Goal: Obtain resource: Download file/media

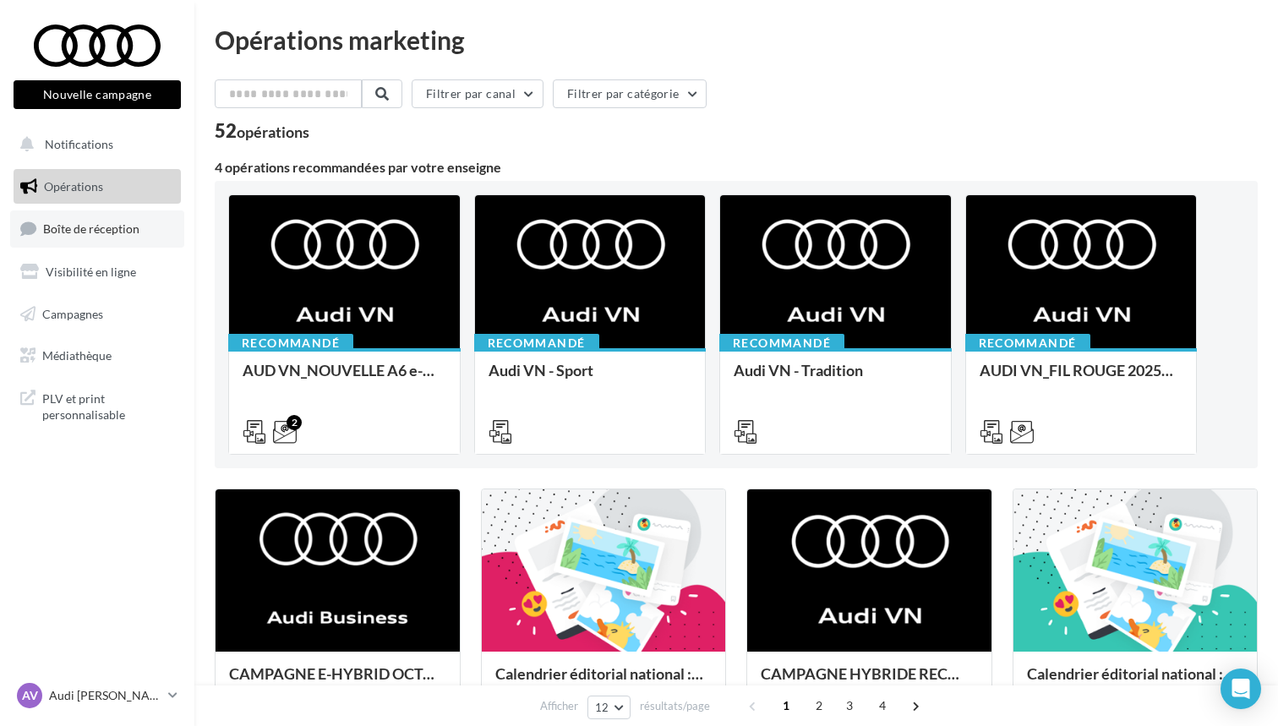
click at [81, 234] on span "Boîte de réception" at bounding box center [91, 228] width 96 height 14
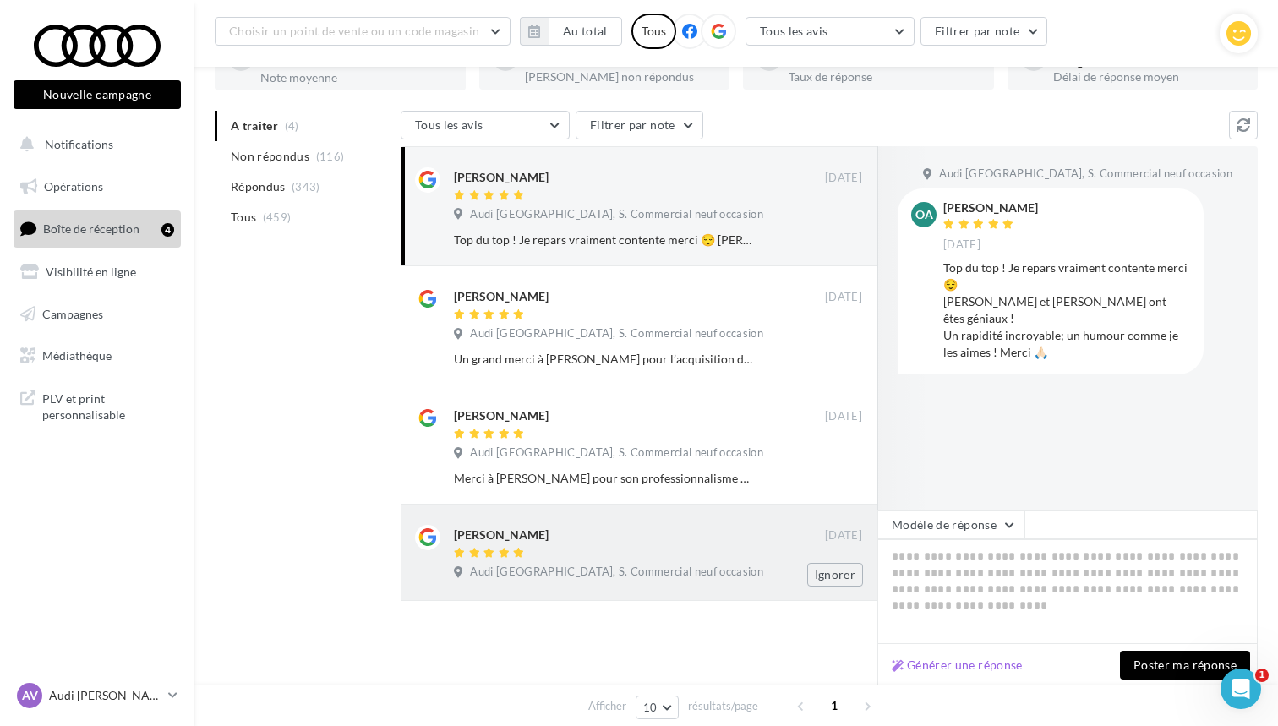
scroll to position [109, 0]
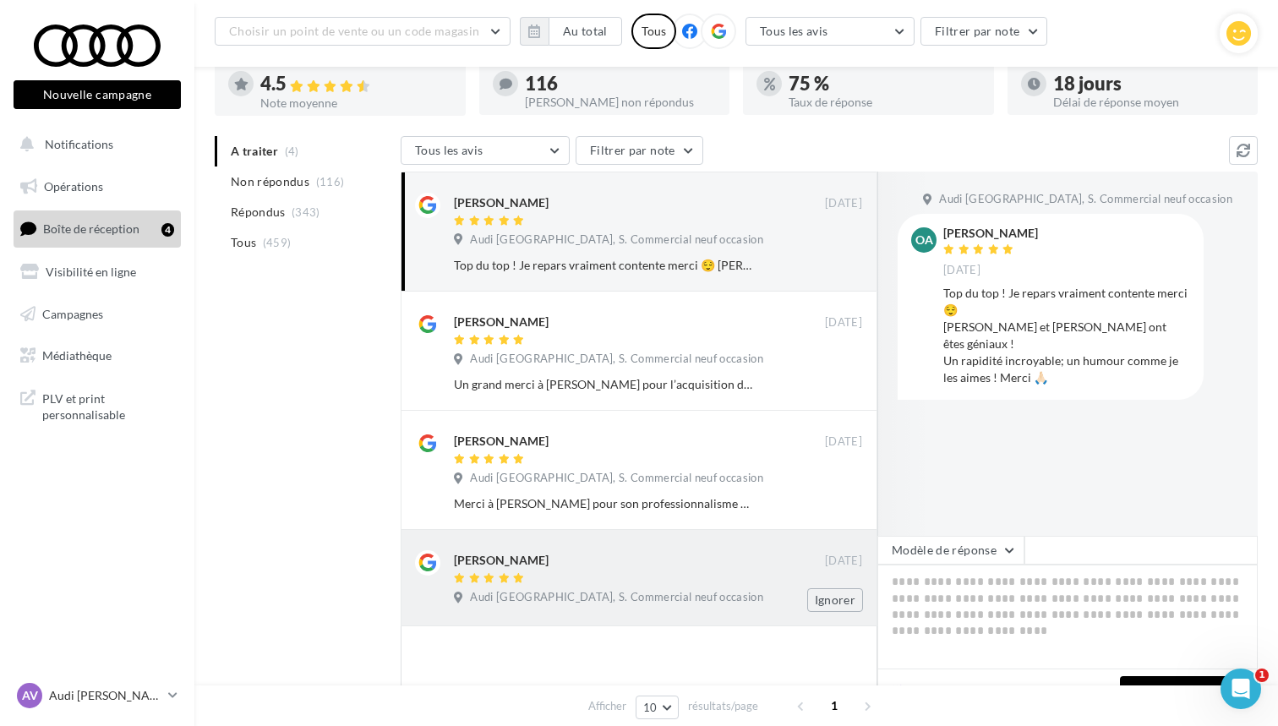
click at [649, 572] on div at bounding box center [639, 579] width 371 height 14
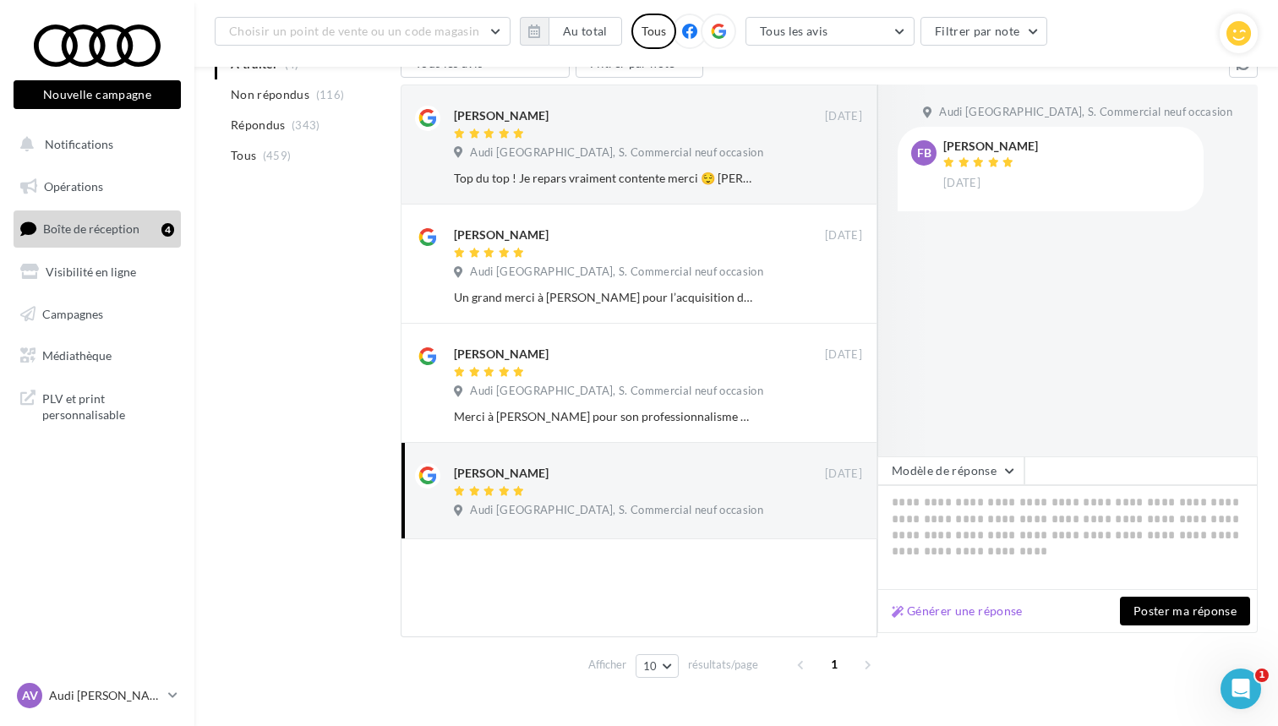
scroll to position [198, 0]
click at [965, 608] on button "Générer une réponse" at bounding box center [957, 609] width 145 height 20
type textarea "**********"
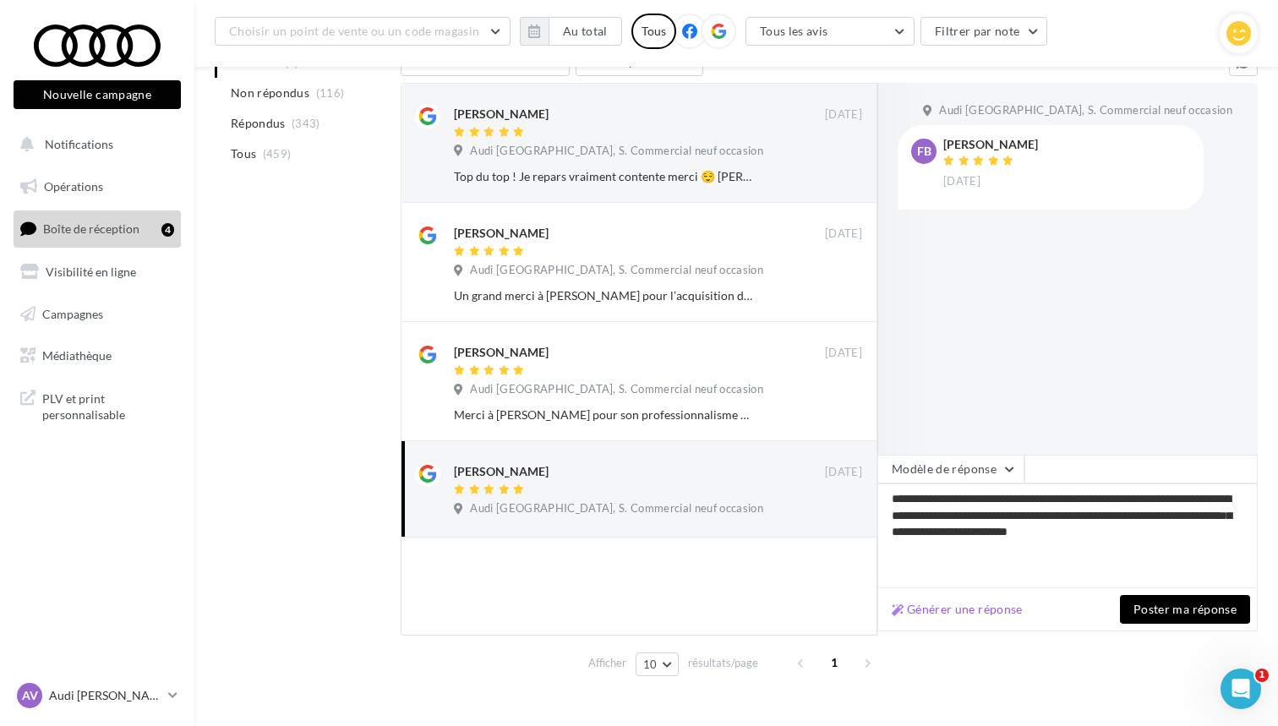
click at [1159, 610] on button "Poster ma réponse" at bounding box center [1185, 609] width 130 height 29
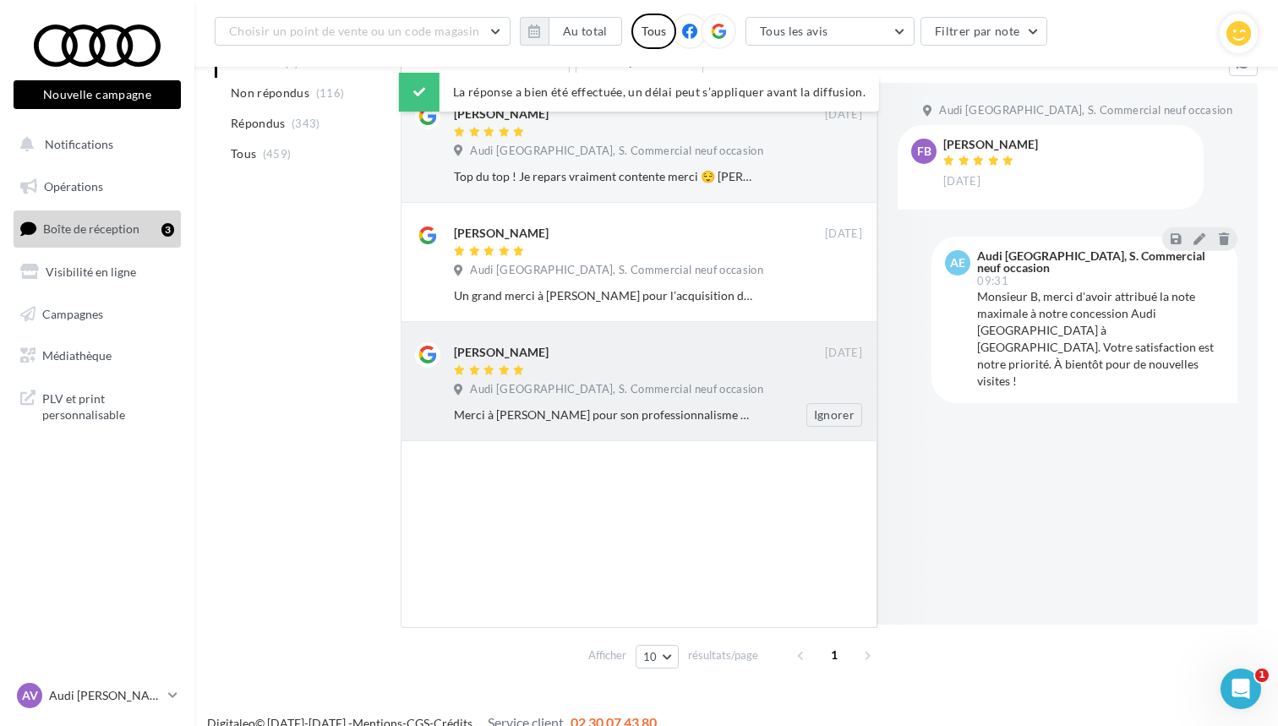
click at [520, 357] on div "maxime Giraud" at bounding box center [501, 352] width 95 height 17
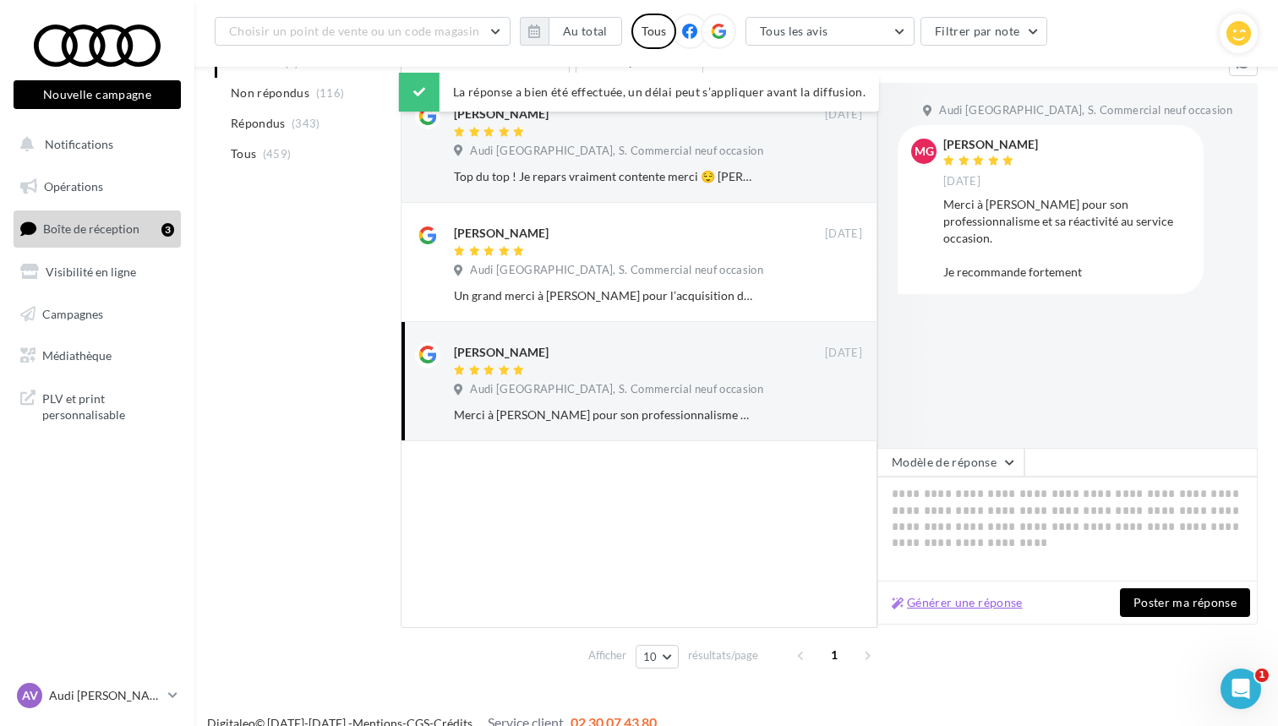
click at [930, 606] on button "Générer une réponse" at bounding box center [957, 603] width 145 height 20
type textarea "**********"
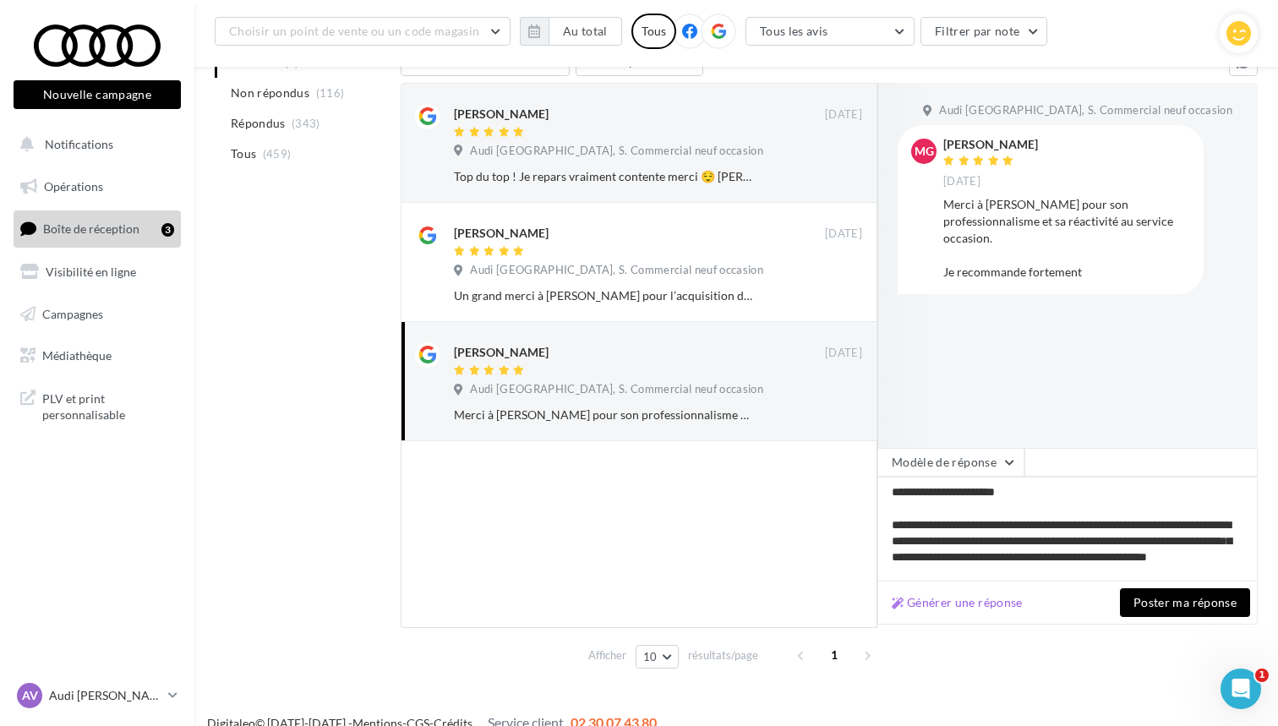
click at [1137, 599] on button "Poster ma réponse" at bounding box center [1185, 602] width 130 height 29
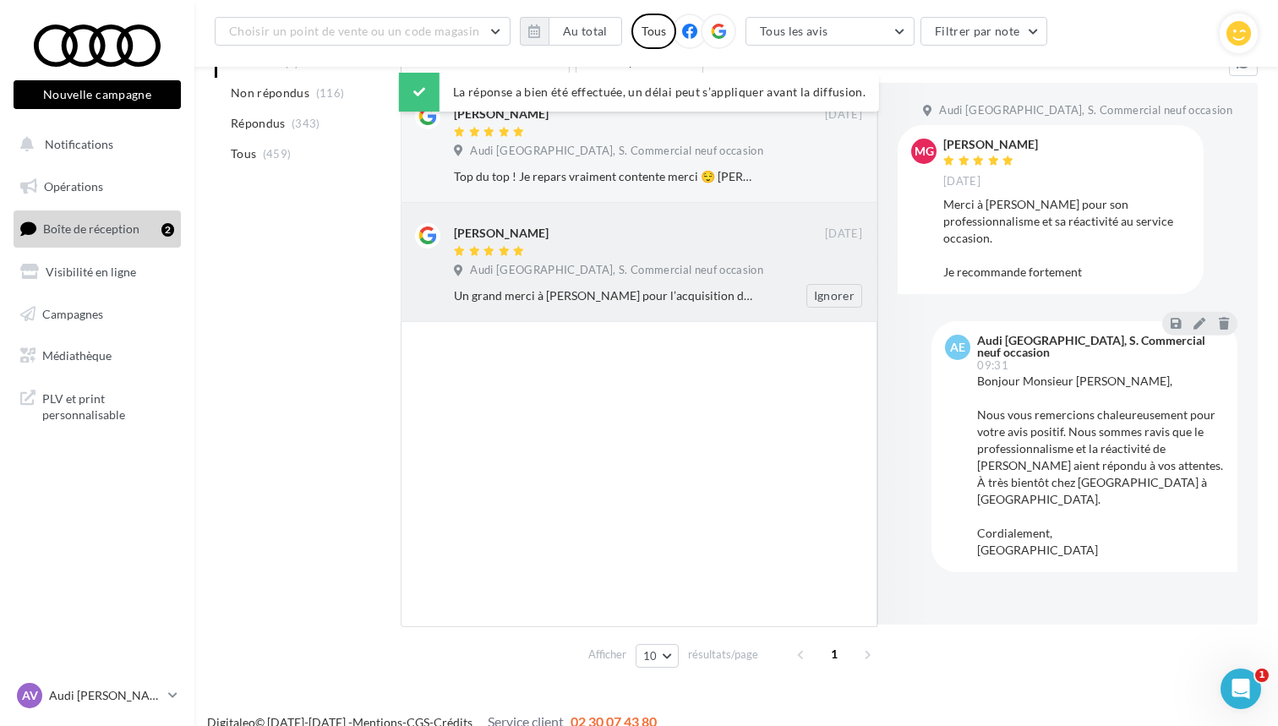
click at [585, 275] on span "Audi Espace Paris Sud, S. Commercial neuf occasion" at bounding box center [616, 270] width 293 height 15
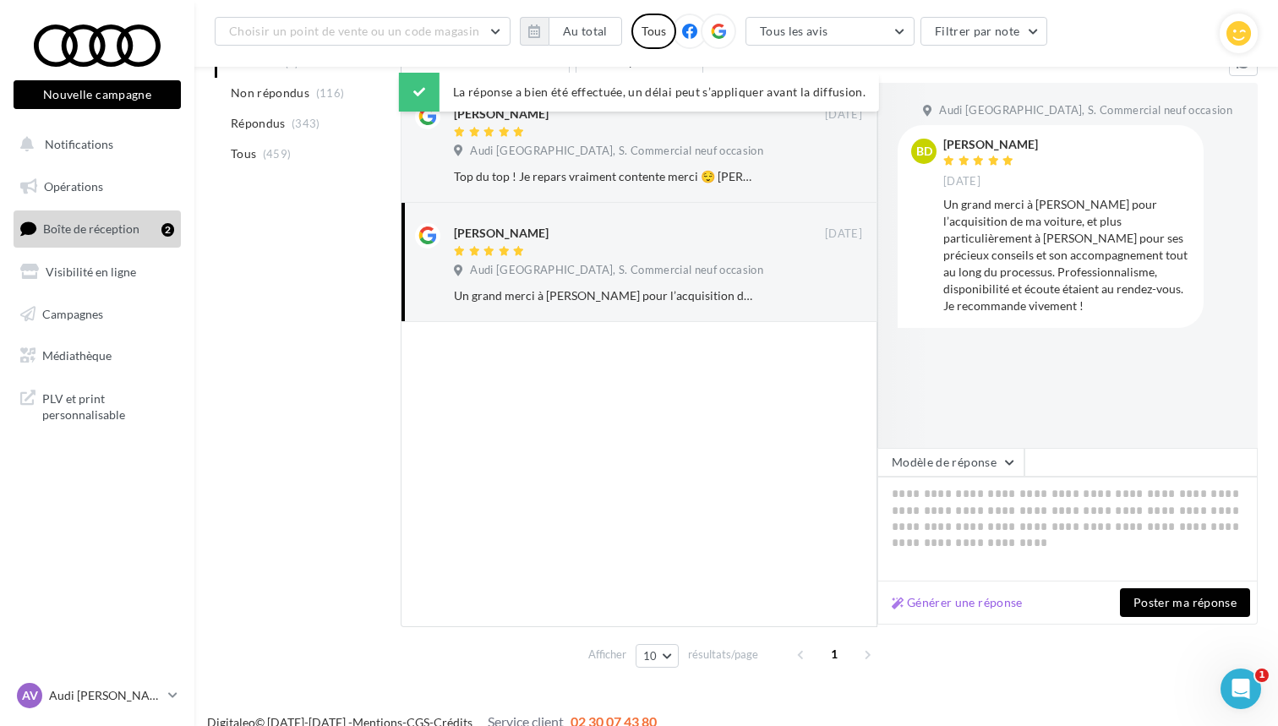
click at [993, 614] on div "Générer une réponse Poster ma réponse" at bounding box center [1067, 603] width 380 height 43
click at [997, 608] on button "Générer une réponse" at bounding box center [957, 603] width 145 height 20
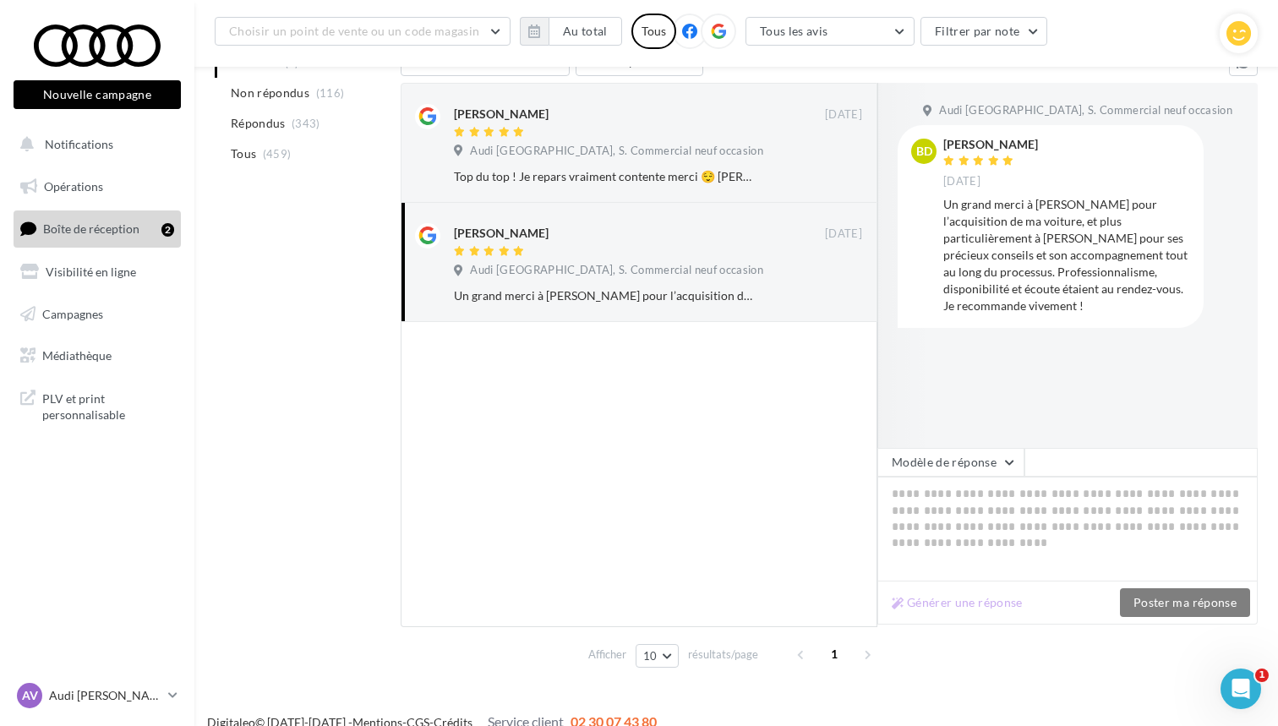
type textarea "**********"
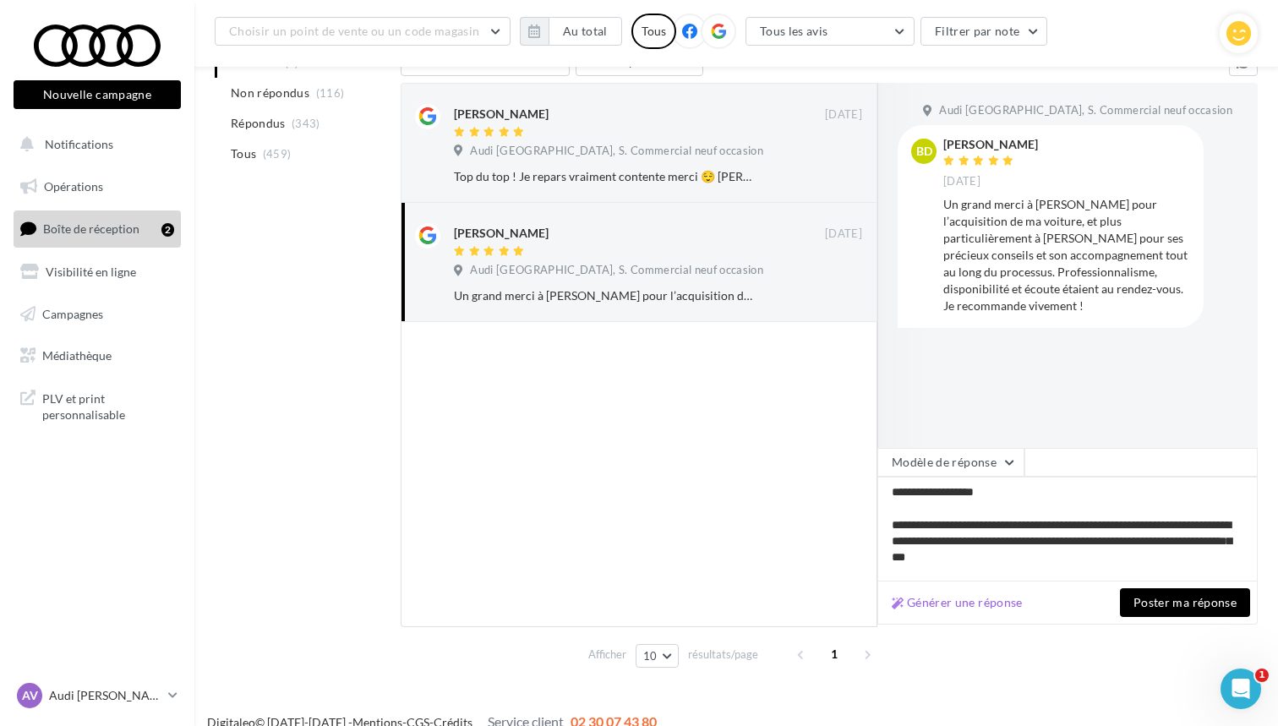
click at [1149, 601] on button "Poster ma réponse" at bounding box center [1185, 602] width 130 height 29
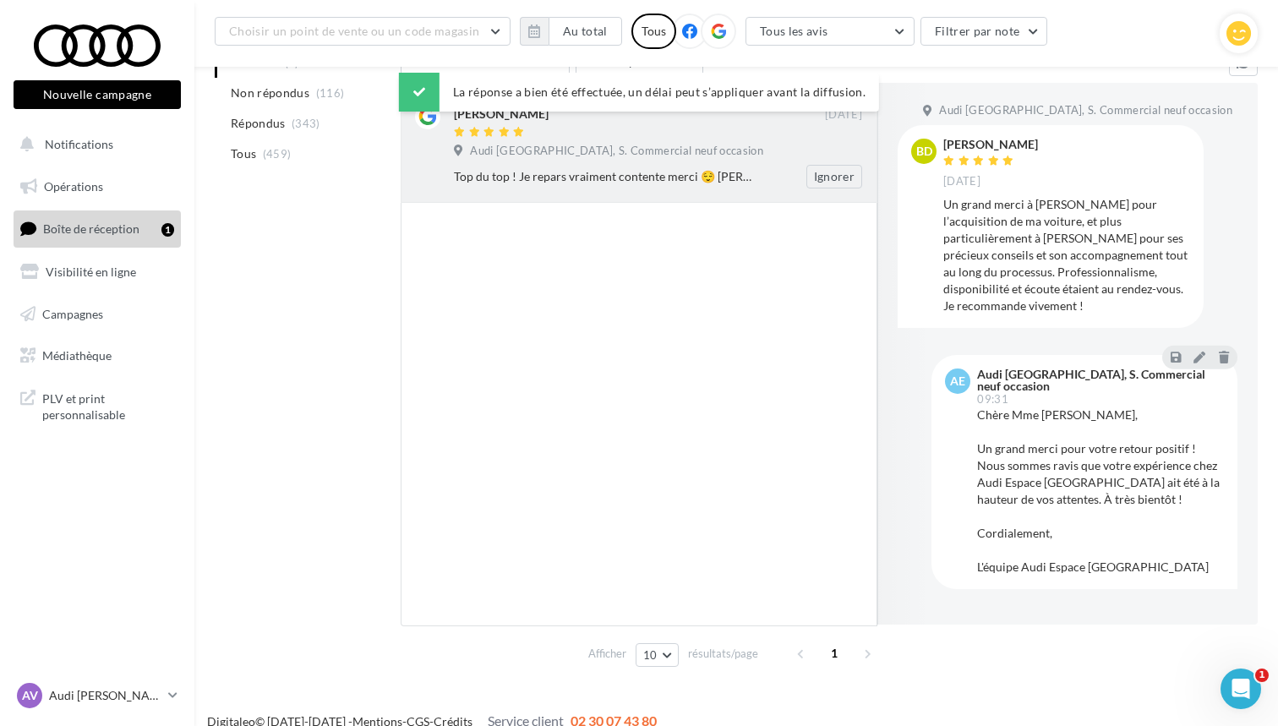
click at [645, 150] on span "Audi Espace Paris Sud, S. Commercial neuf occasion" at bounding box center [616, 151] width 293 height 15
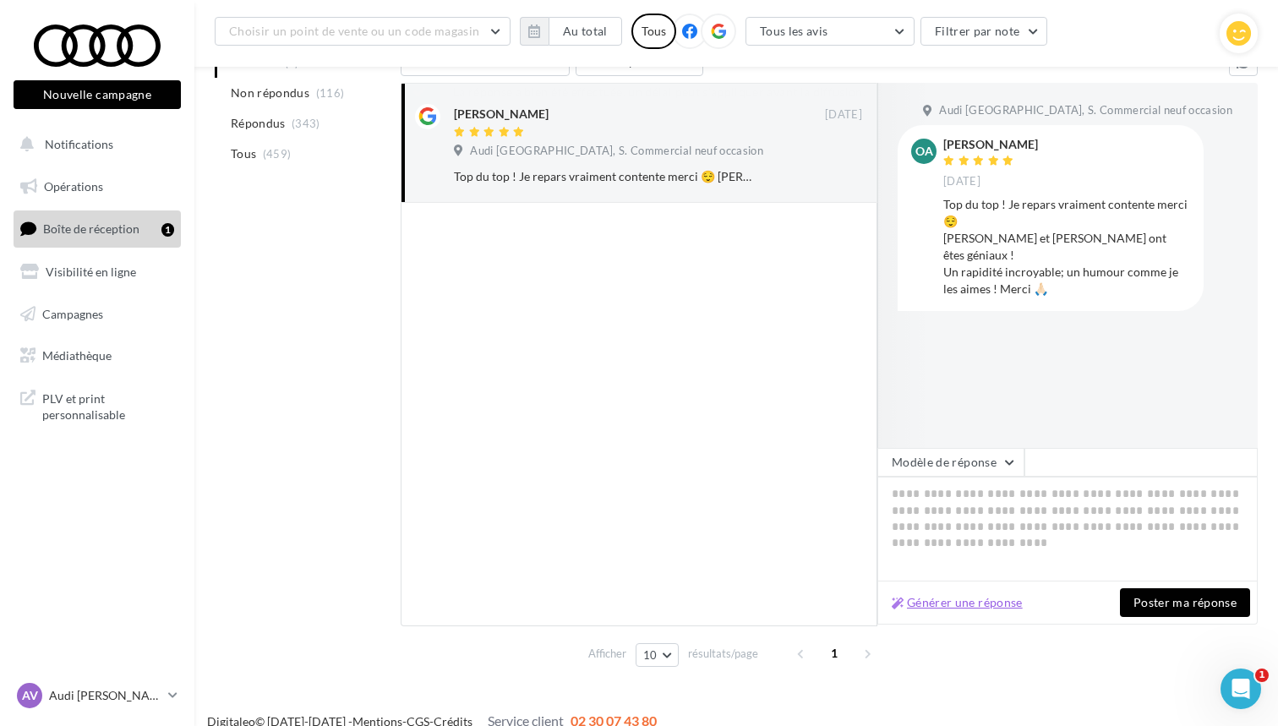
click at [980, 594] on button "Générer une réponse" at bounding box center [957, 603] width 145 height 20
type textarea "**********"
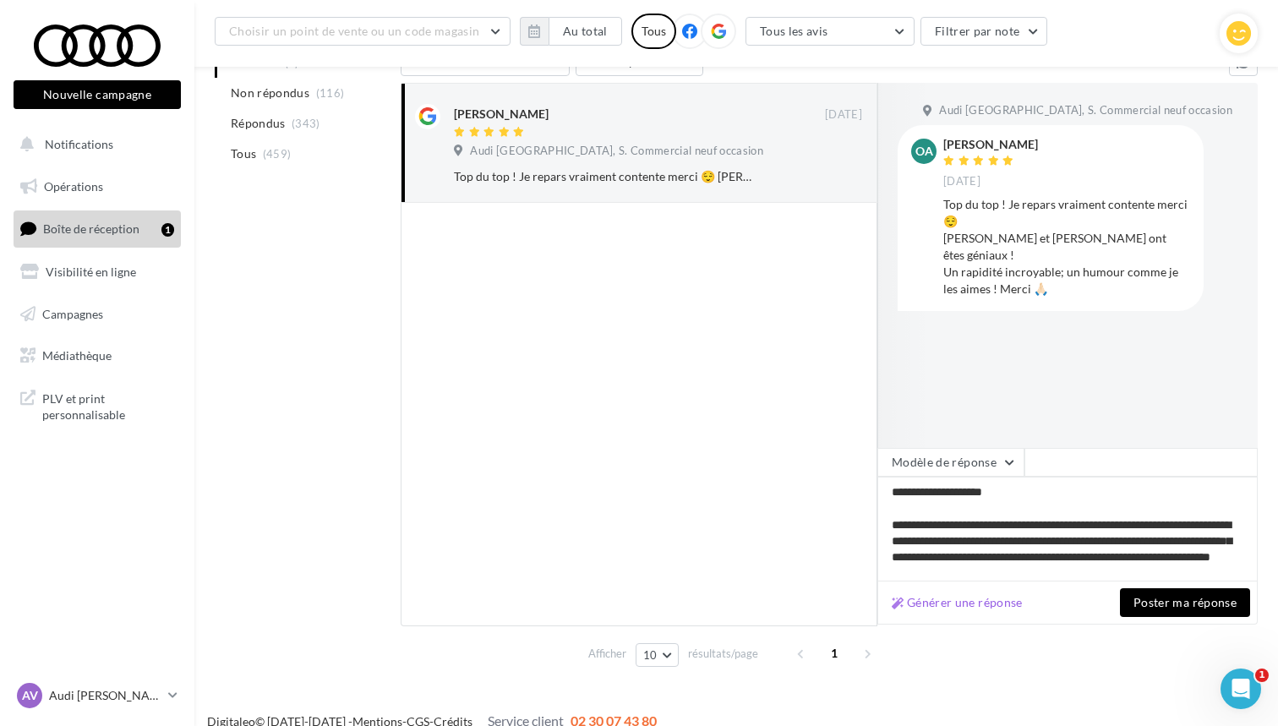
click at [1172, 599] on button "Poster ma réponse" at bounding box center [1185, 602] width 130 height 29
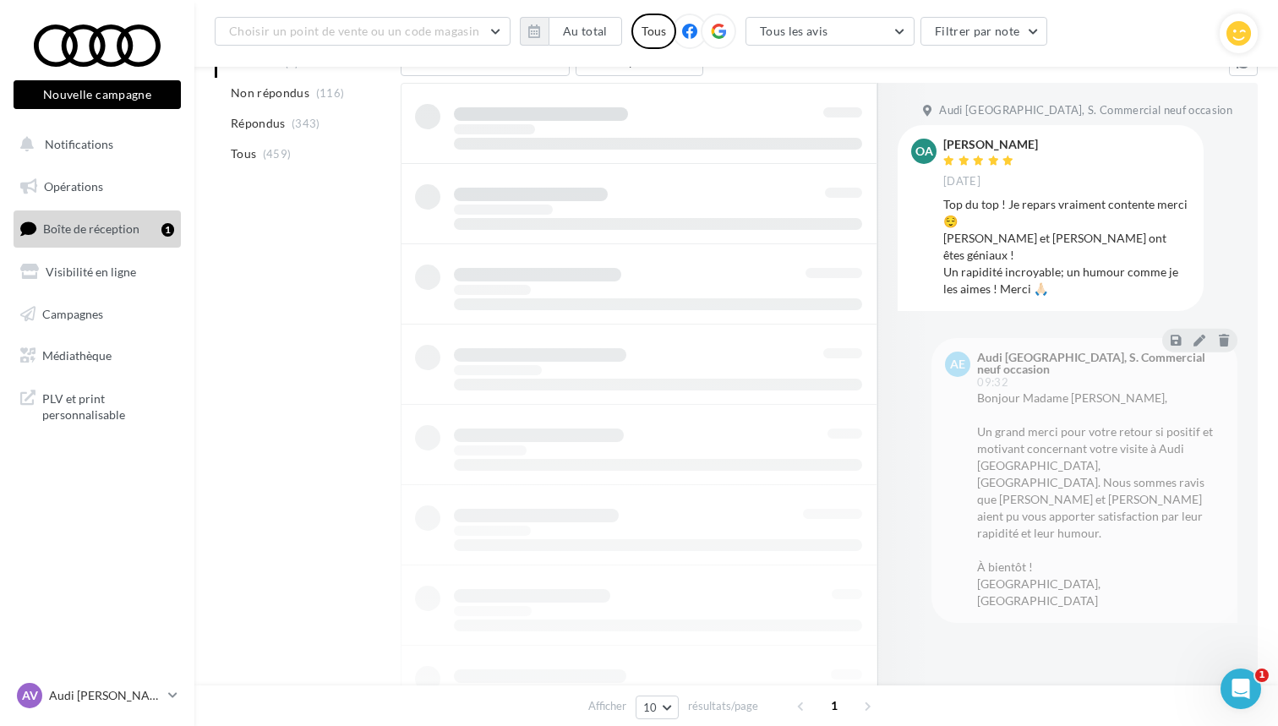
scroll to position [27, 0]
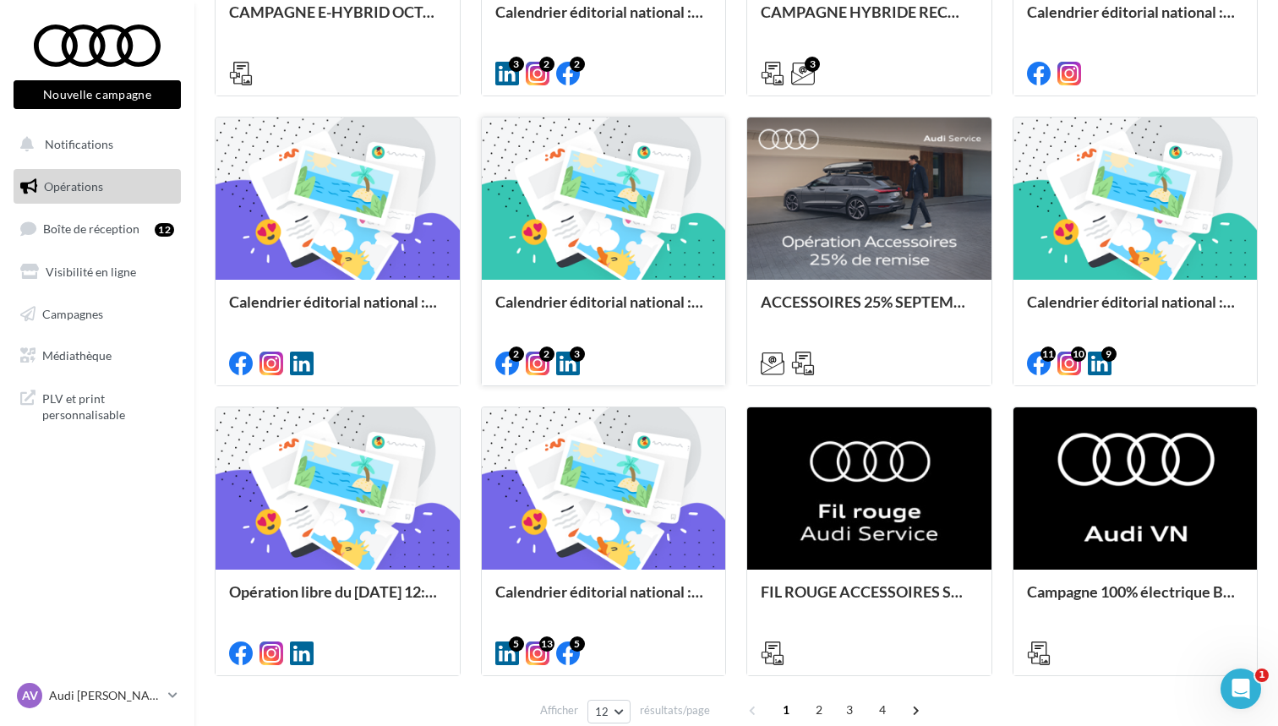
scroll to position [677, 0]
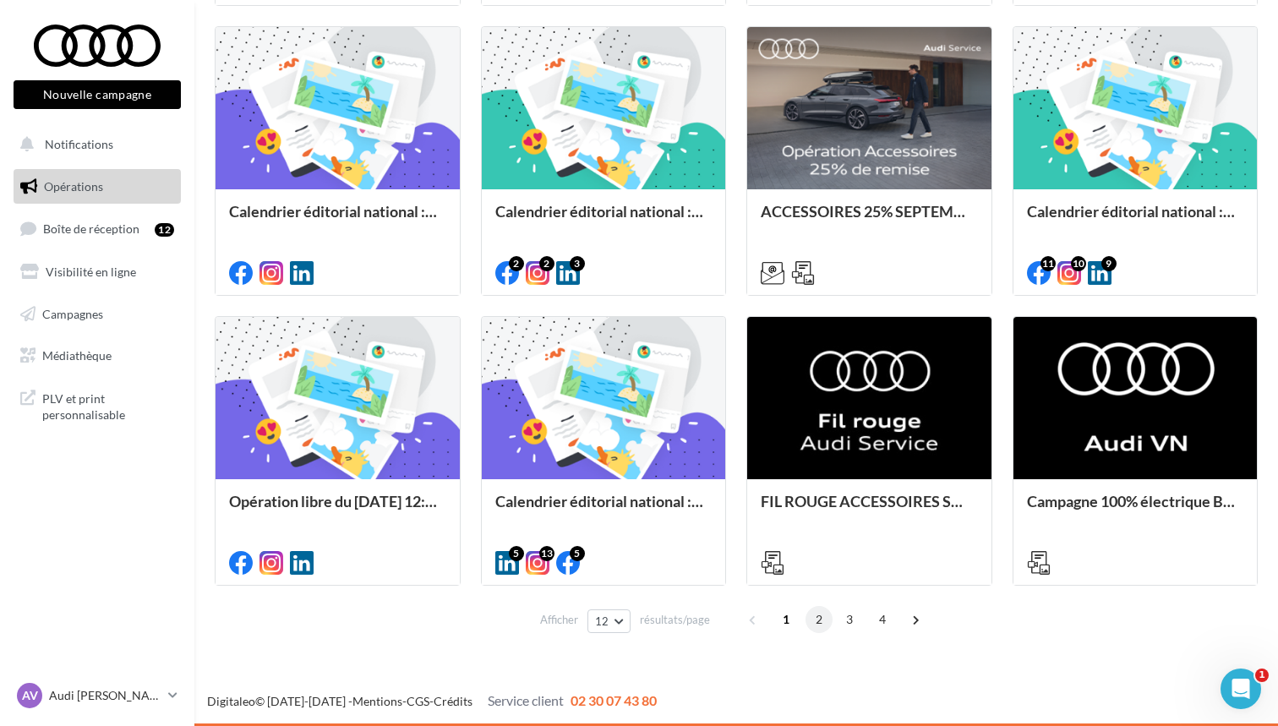
click at [816, 618] on span "2" at bounding box center [819, 619] width 27 height 27
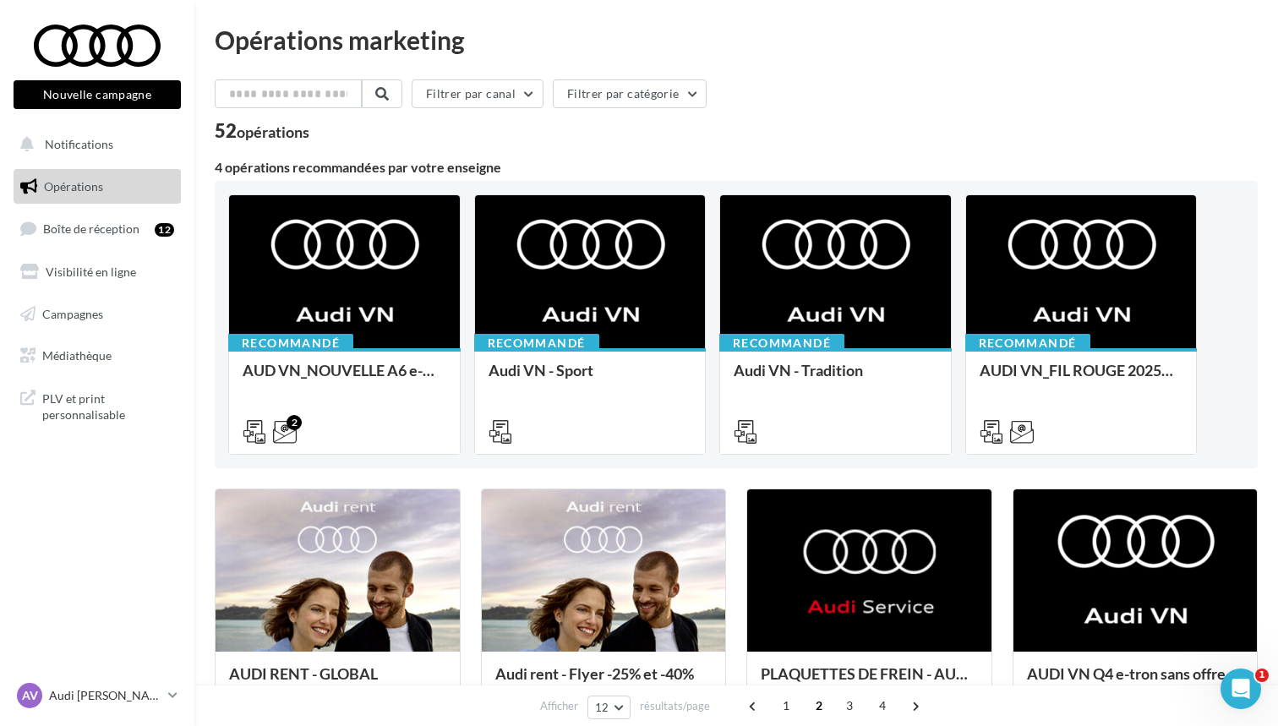
scroll to position [0, 0]
click at [286, 89] on input "text" at bounding box center [289, 93] width 149 height 29
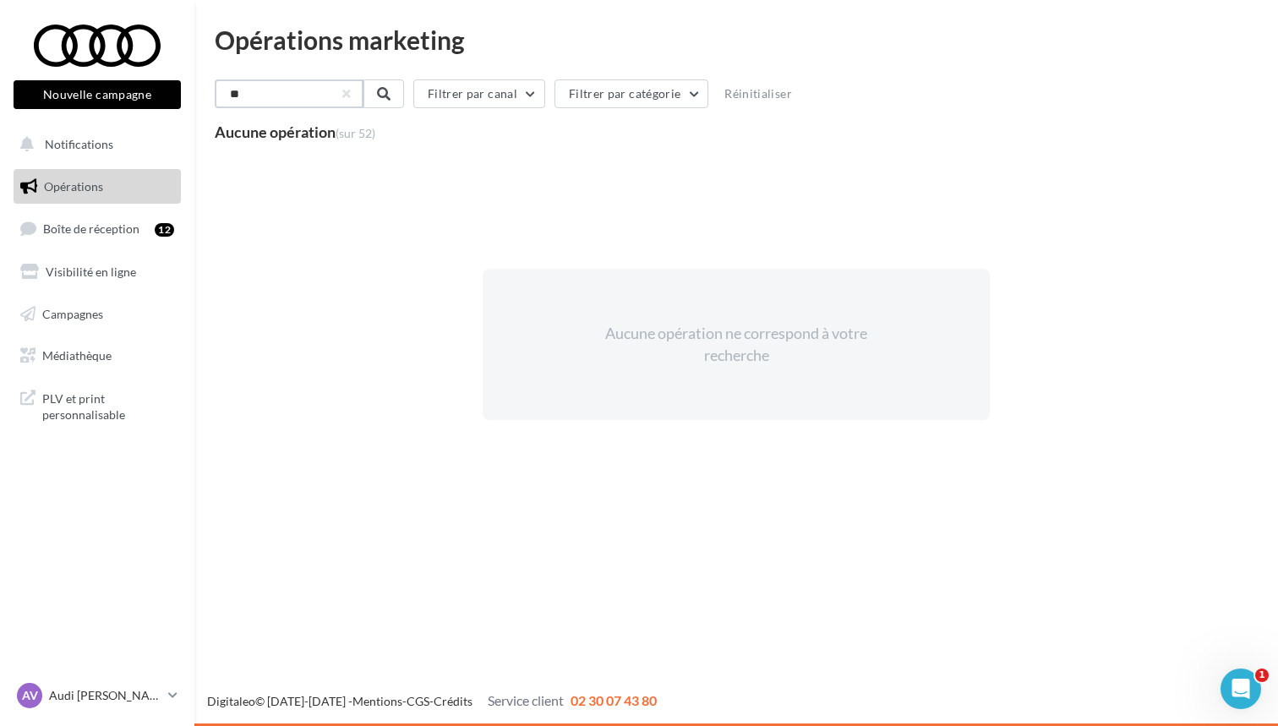
type input "*"
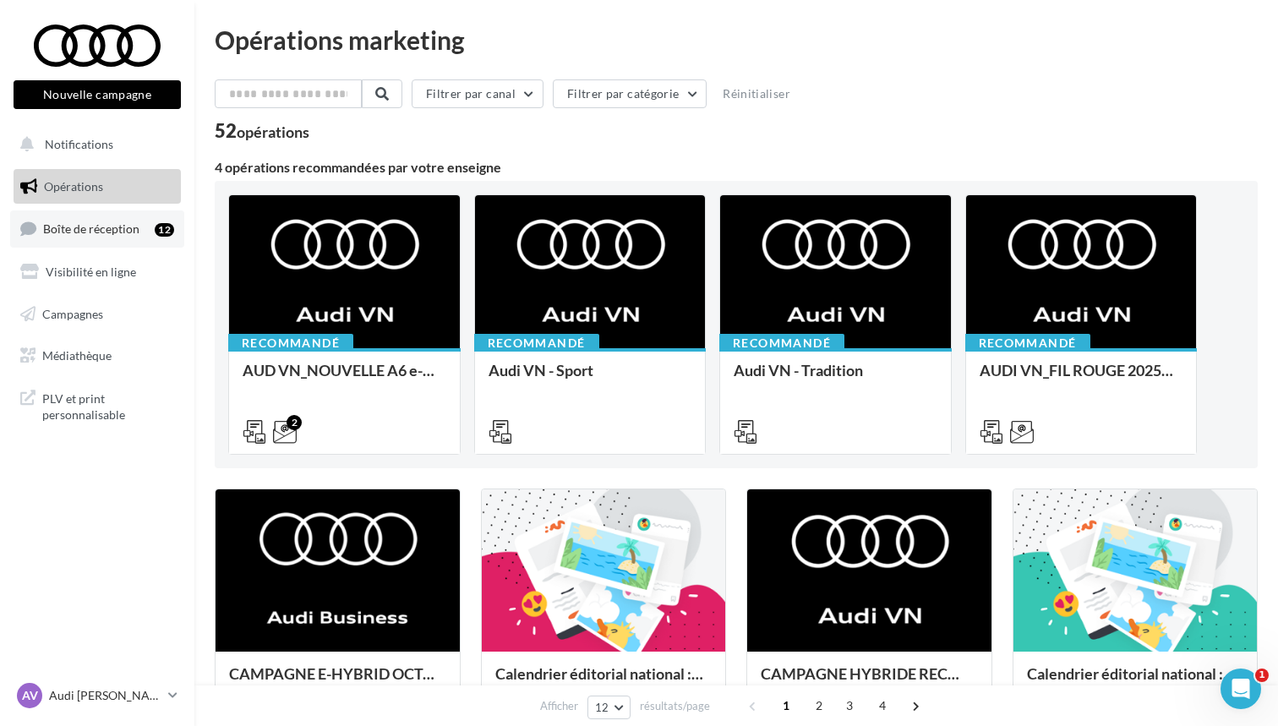
click at [81, 227] on span "Boîte de réception" at bounding box center [91, 228] width 96 height 14
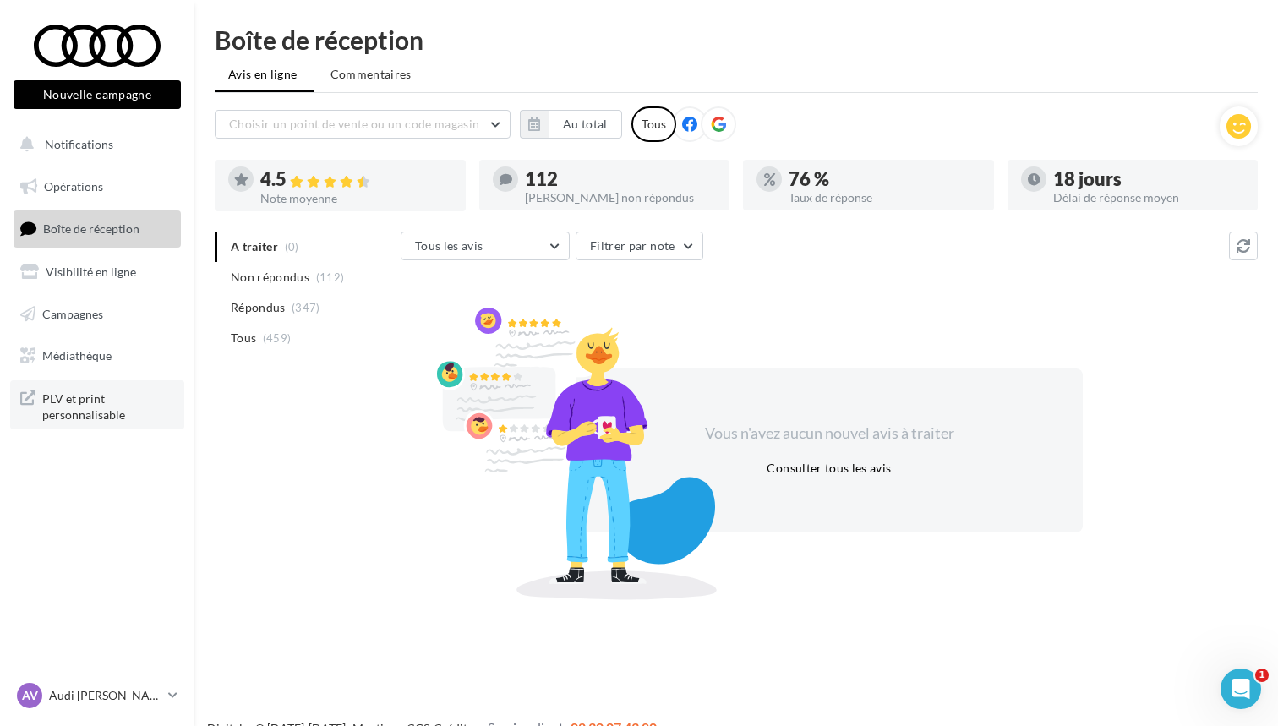
click at [102, 409] on span "PLV et print personnalisable" at bounding box center [108, 405] width 132 height 36
click at [102, 146] on span "Notifications" at bounding box center [79, 144] width 68 height 14
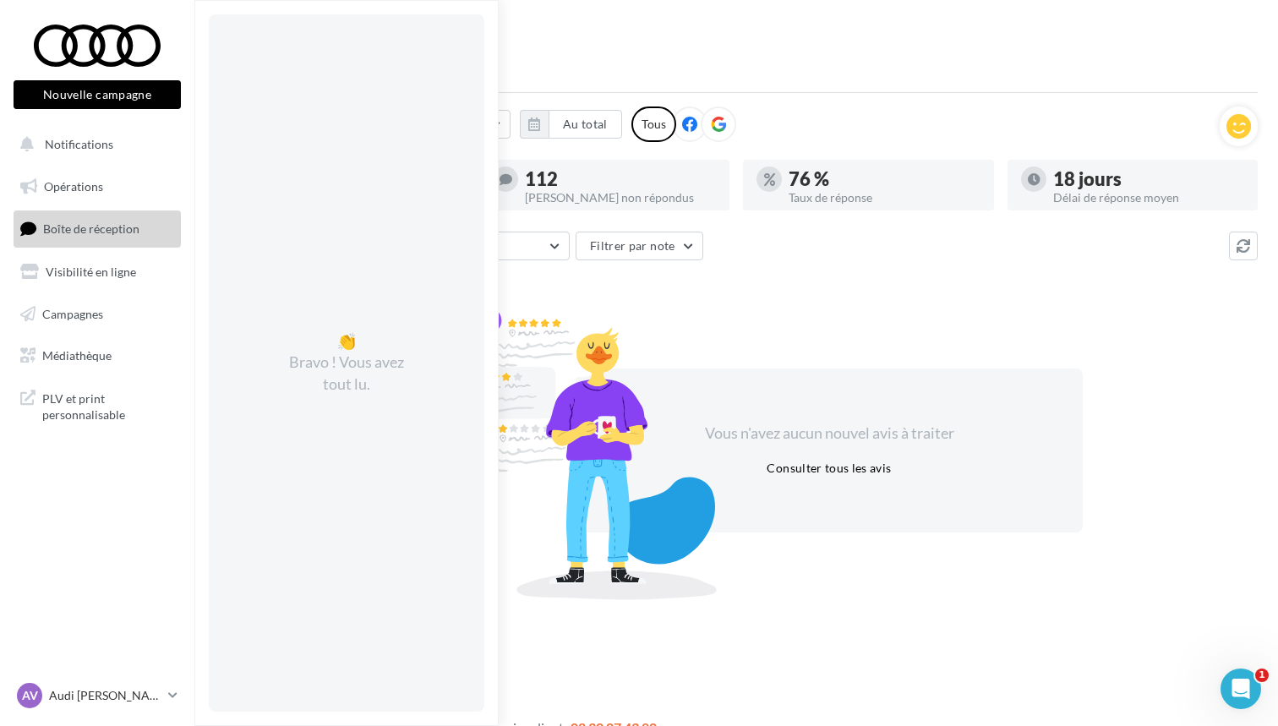
click at [115, 19] on nav "Nouvelle campagne Nouvelle campagne Notifications 👏 Bravo ! Vous avez tout lu. …" at bounding box center [97, 363] width 194 height 726
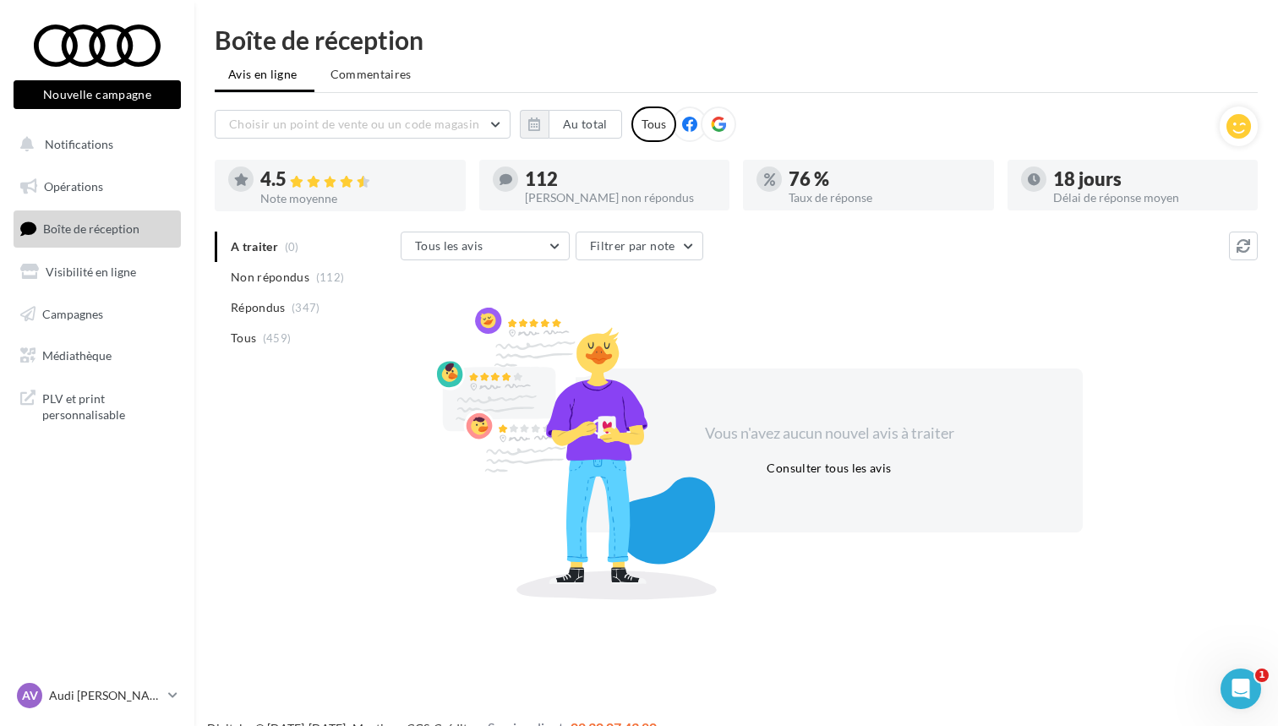
click at [109, 43] on div at bounding box center [97, 46] width 135 height 42
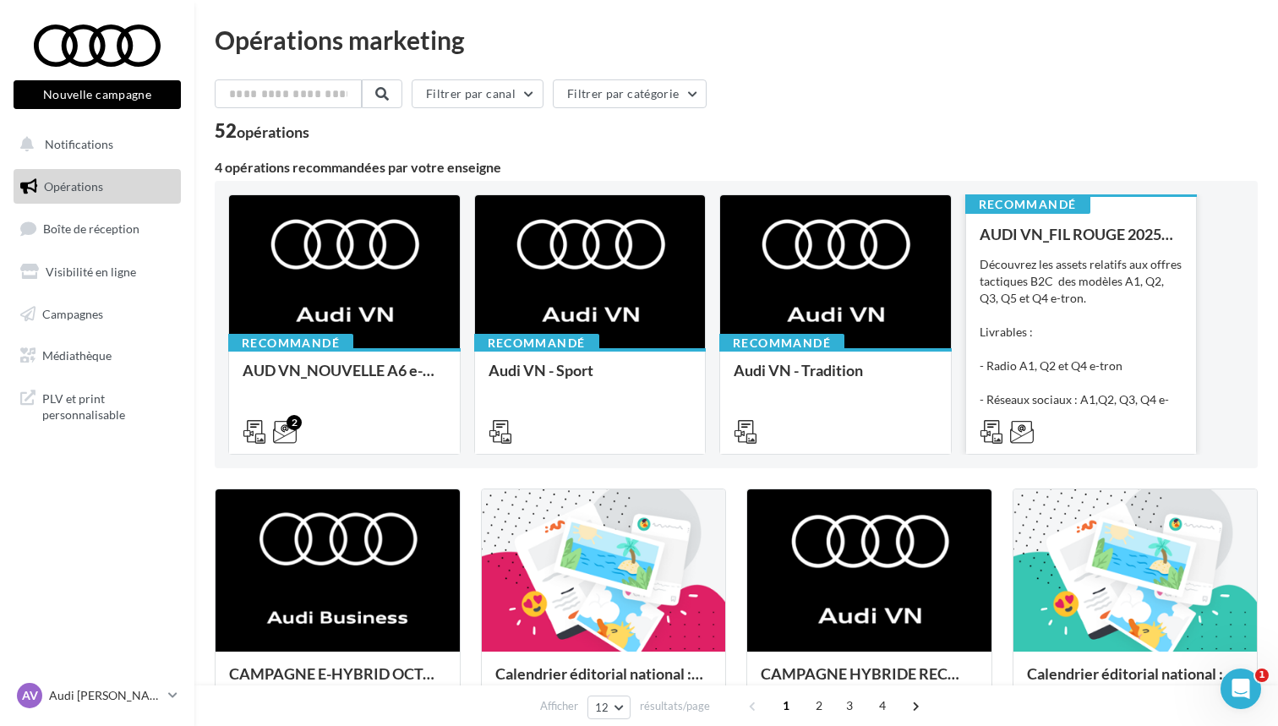
click at [1064, 316] on div "Découvrez les assets relatifs aux offres tactiques B2C des modèles A1, Q2, Q3, …" at bounding box center [1082, 340] width 204 height 169
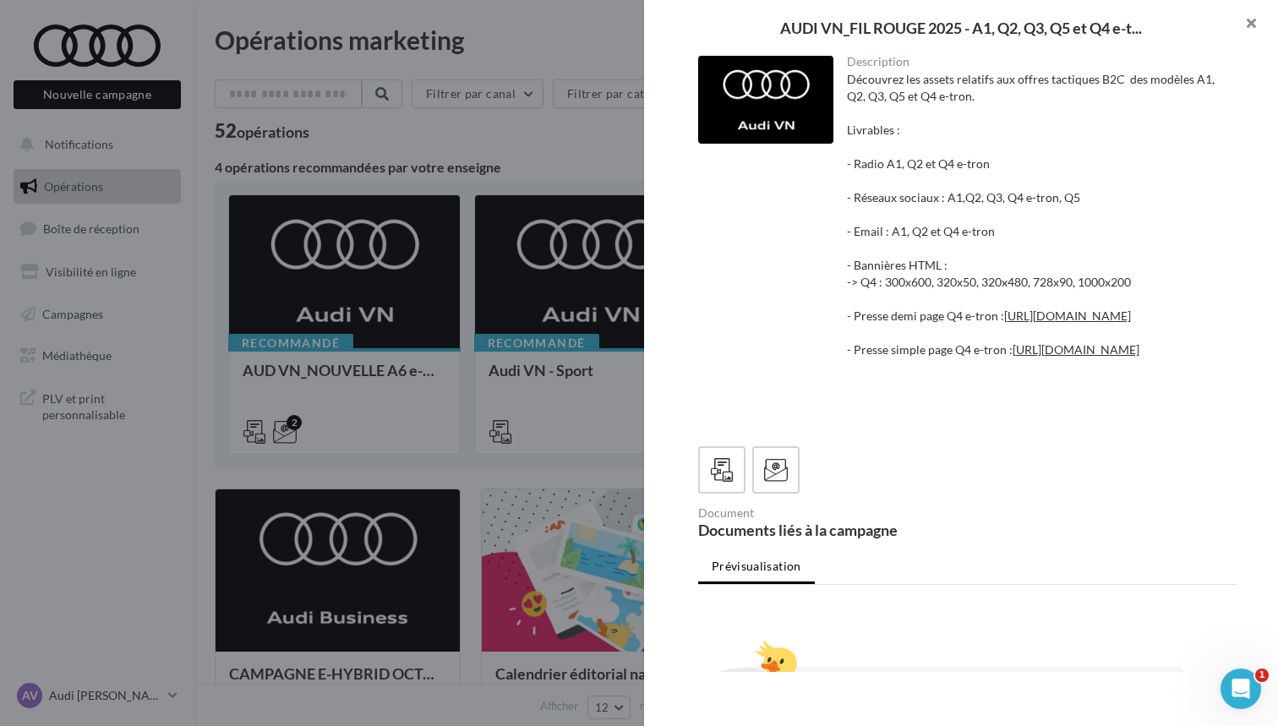
click at [1261, 27] on button "button" at bounding box center [1244, 25] width 68 height 51
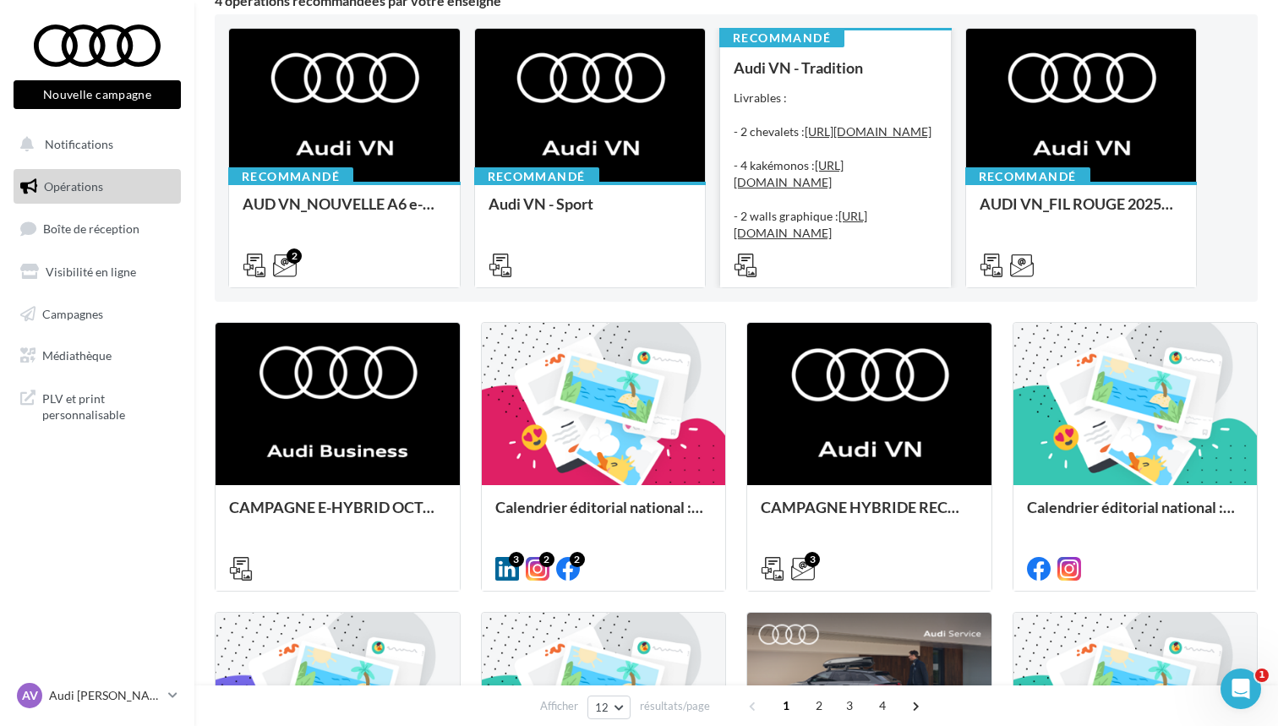
scroll to position [168, 0]
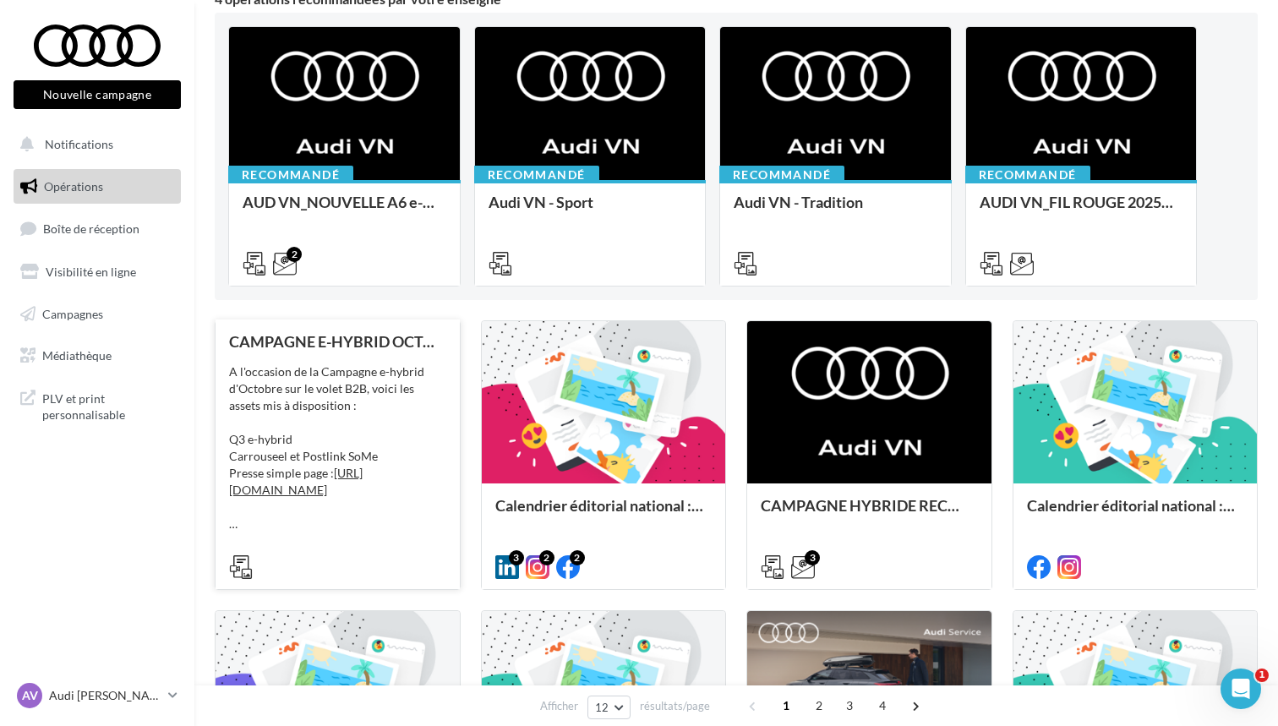
click at [344, 396] on div "A l'occasion de la Campagne e-hybrid d'Octobre sur le volet B2B, voici les asse…" at bounding box center [337, 447] width 217 height 169
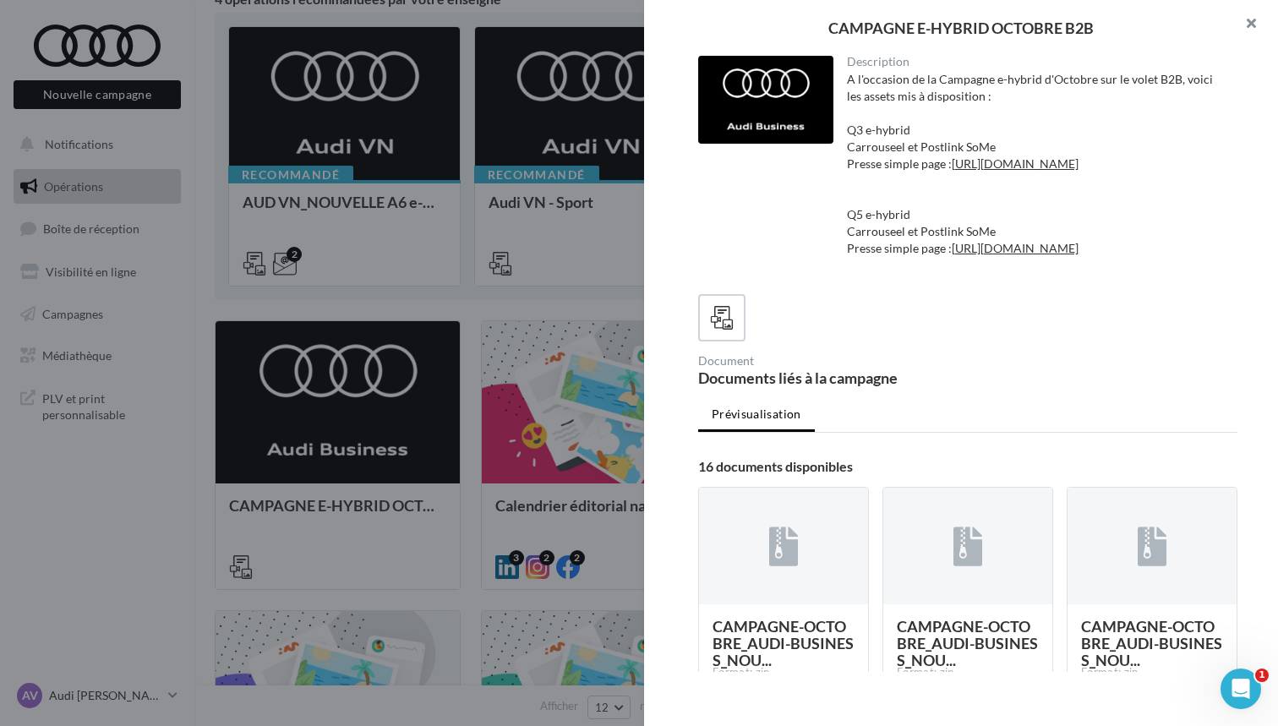
click at [1246, 26] on button "button" at bounding box center [1244, 25] width 68 height 51
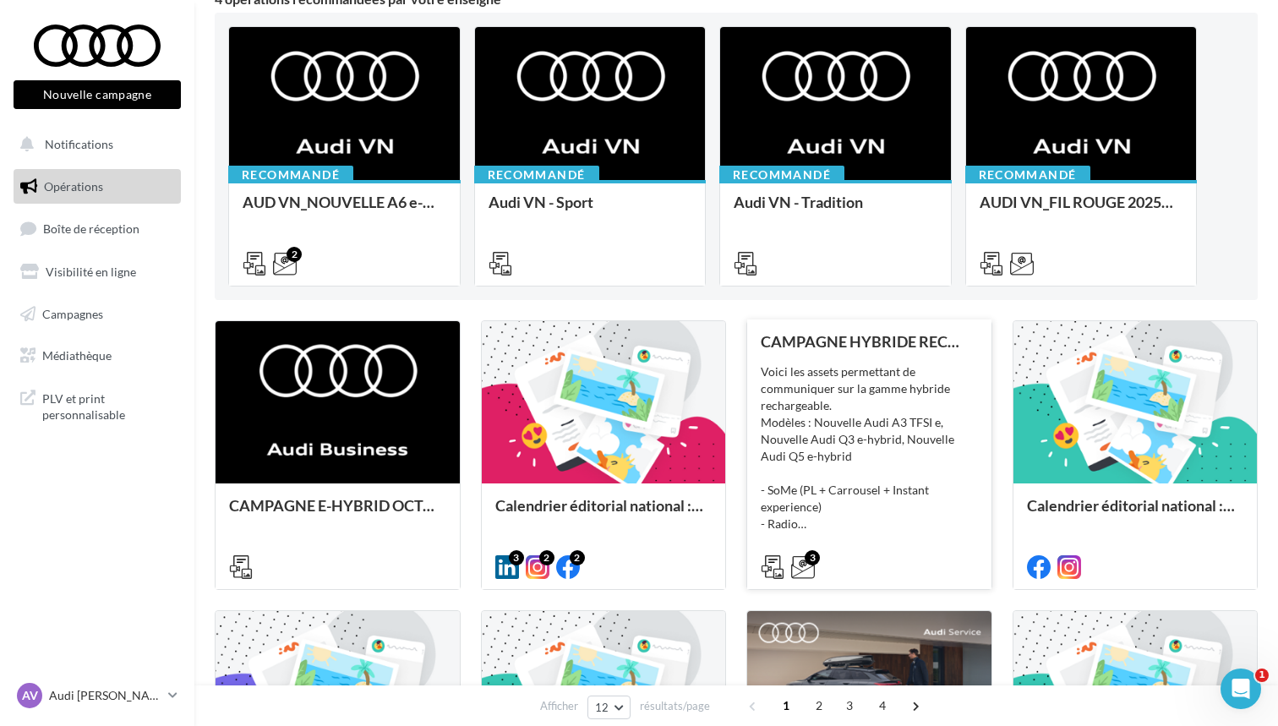
click at [826, 418] on div "Voici les assets permettant de communiquer sur la gamme hybride rechargeable. M…" at bounding box center [869, 447] width 217 height 169
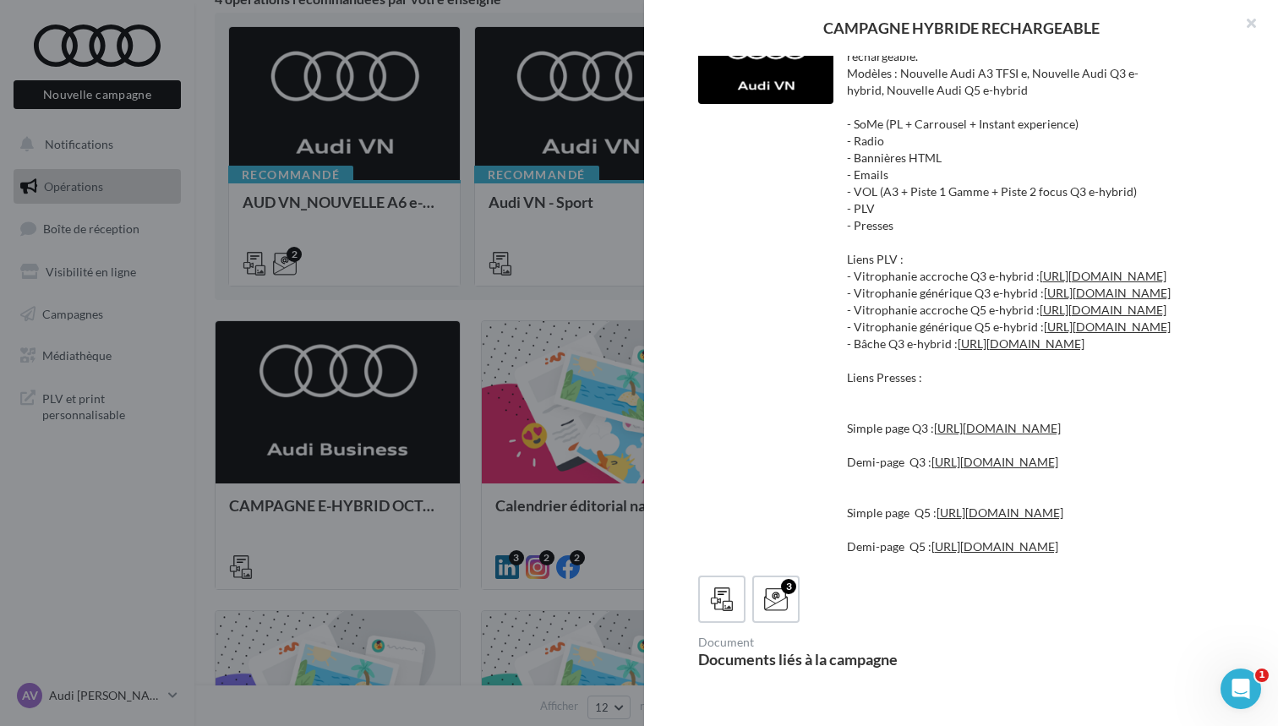
scroll to position [41, 0]
click at [984, 349] on link "[URL][DOMAIN_NAME]" at bounding box center [1021, 342] width 127 height 14
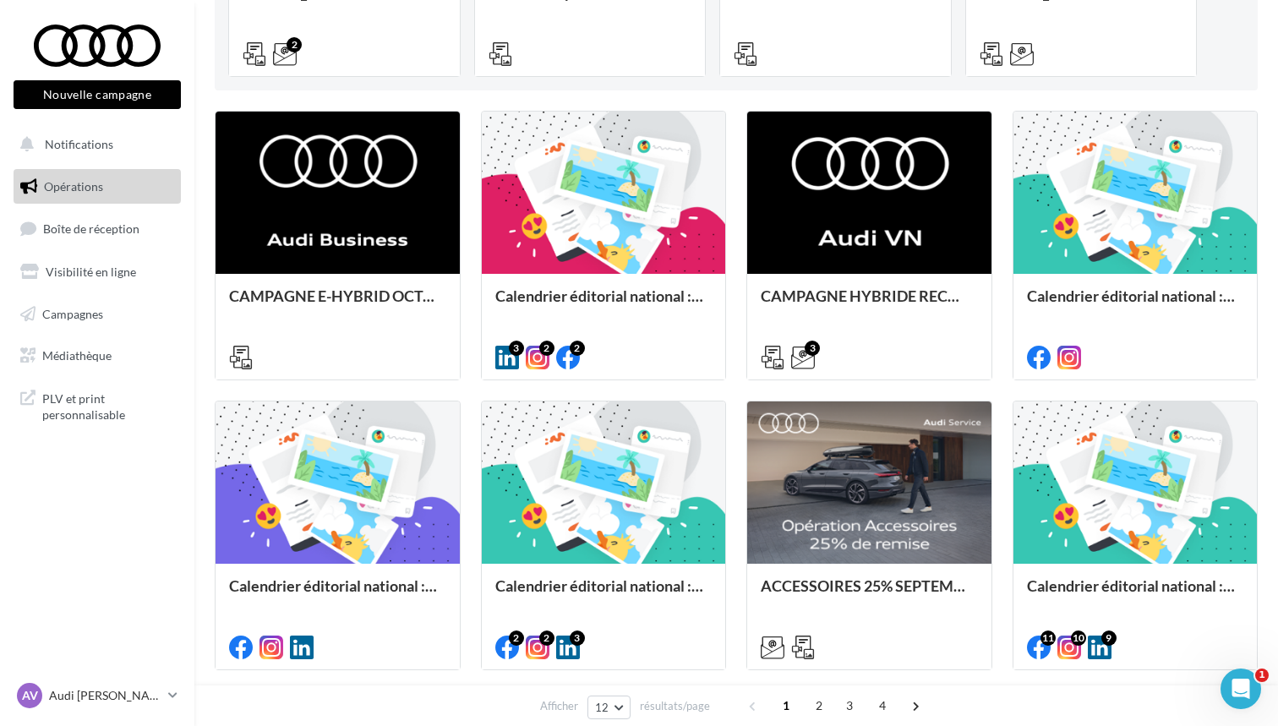
scroll to position [374, 0]
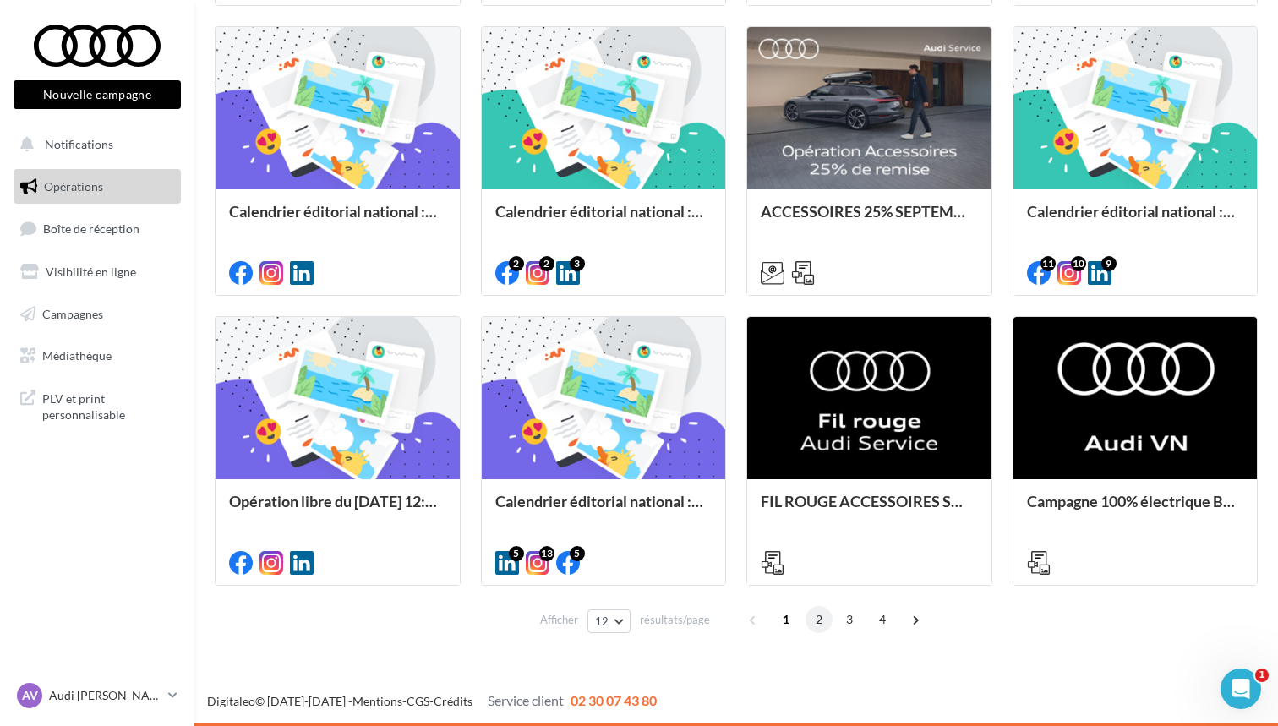
click at [817, 624] on span "2" at bounding box center [819, 619] width 27 height 27
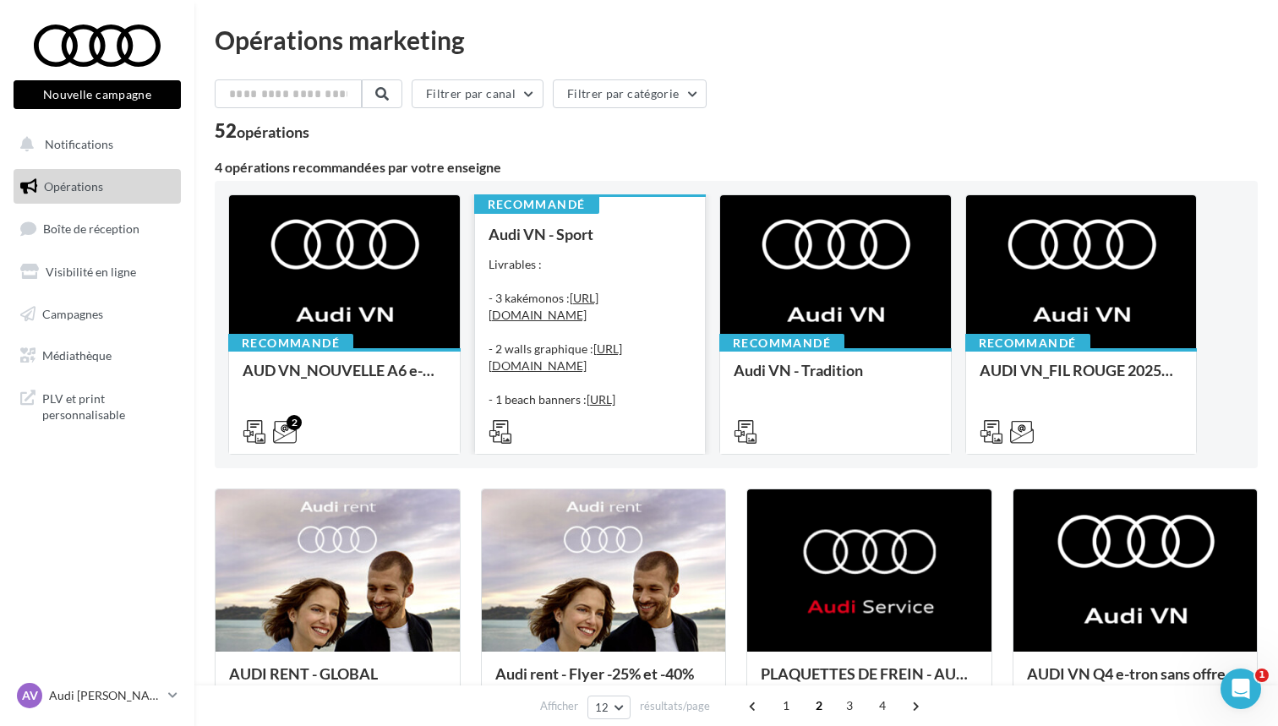
scroll to position [0, 0]
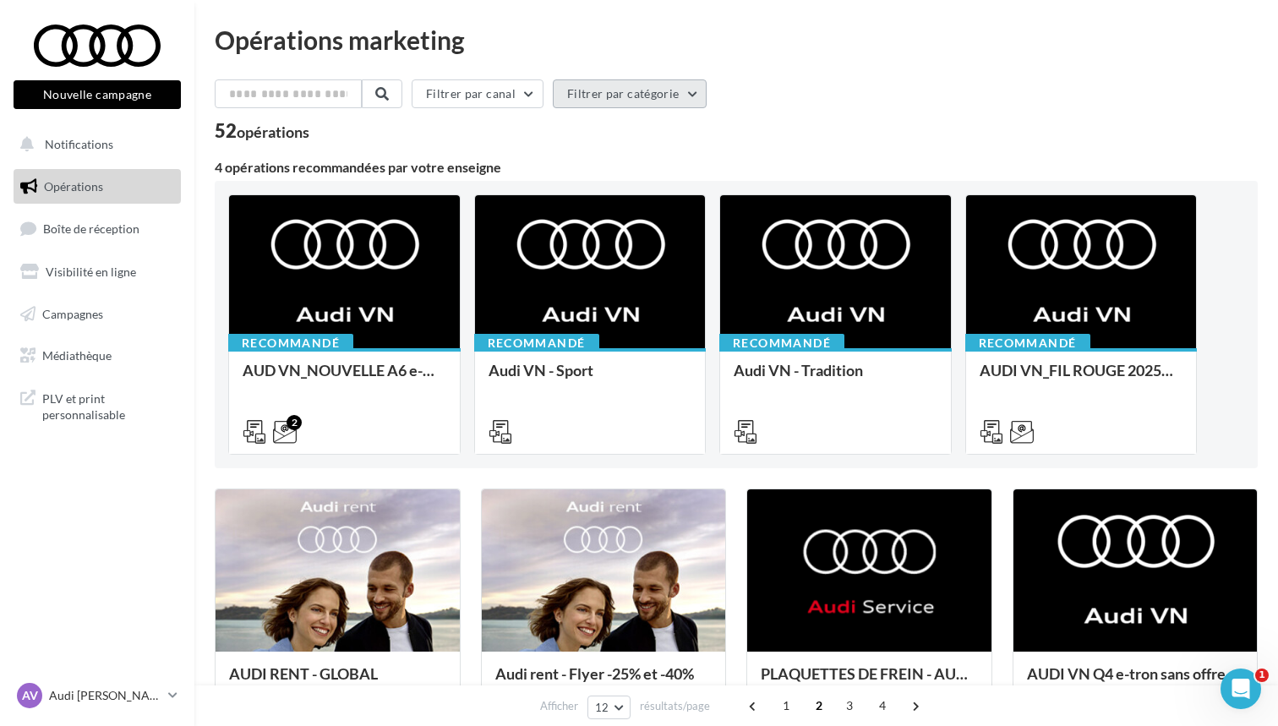
click at [584, 95] on button "Filtrer par catégorie" at bounding box center [630, 93] width 154 height 29
click at [543, 85] on button "Filtrer par canal" at bounding box center [478, 93] width 132 height 29
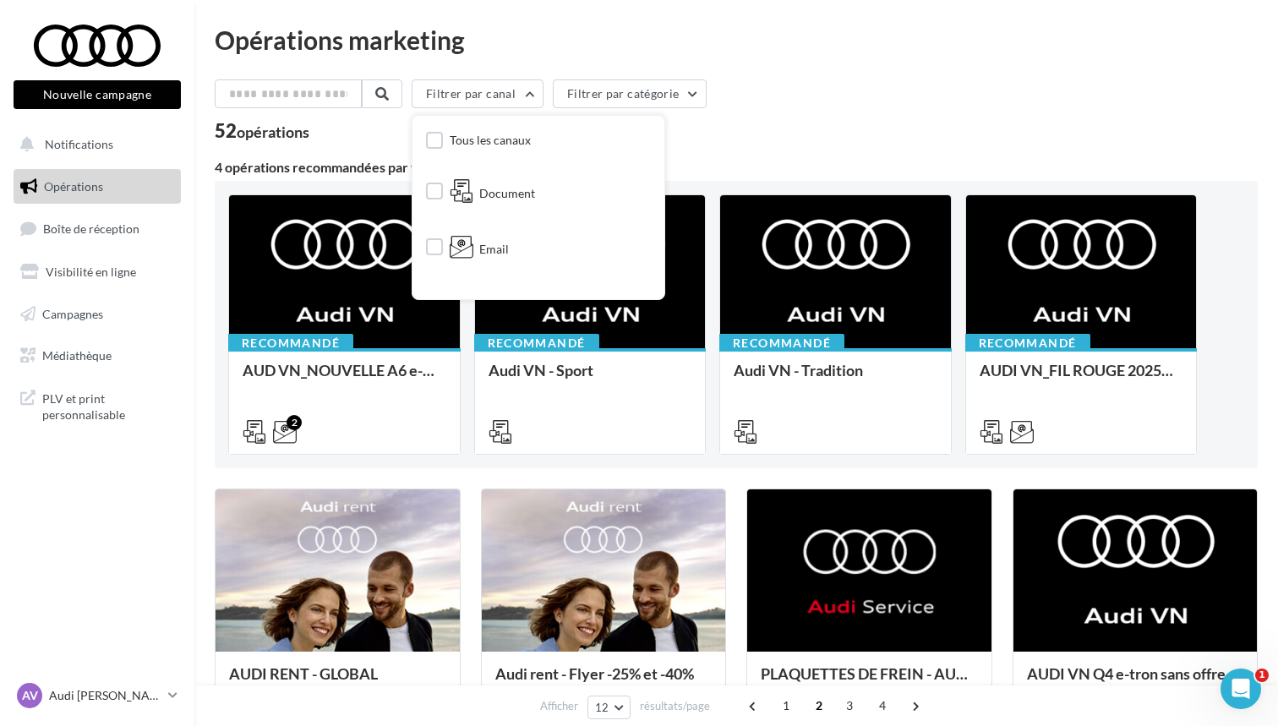
click at [706, 139] on div "52 opérations" at bounding box center [736, 133] width 1043 height 22
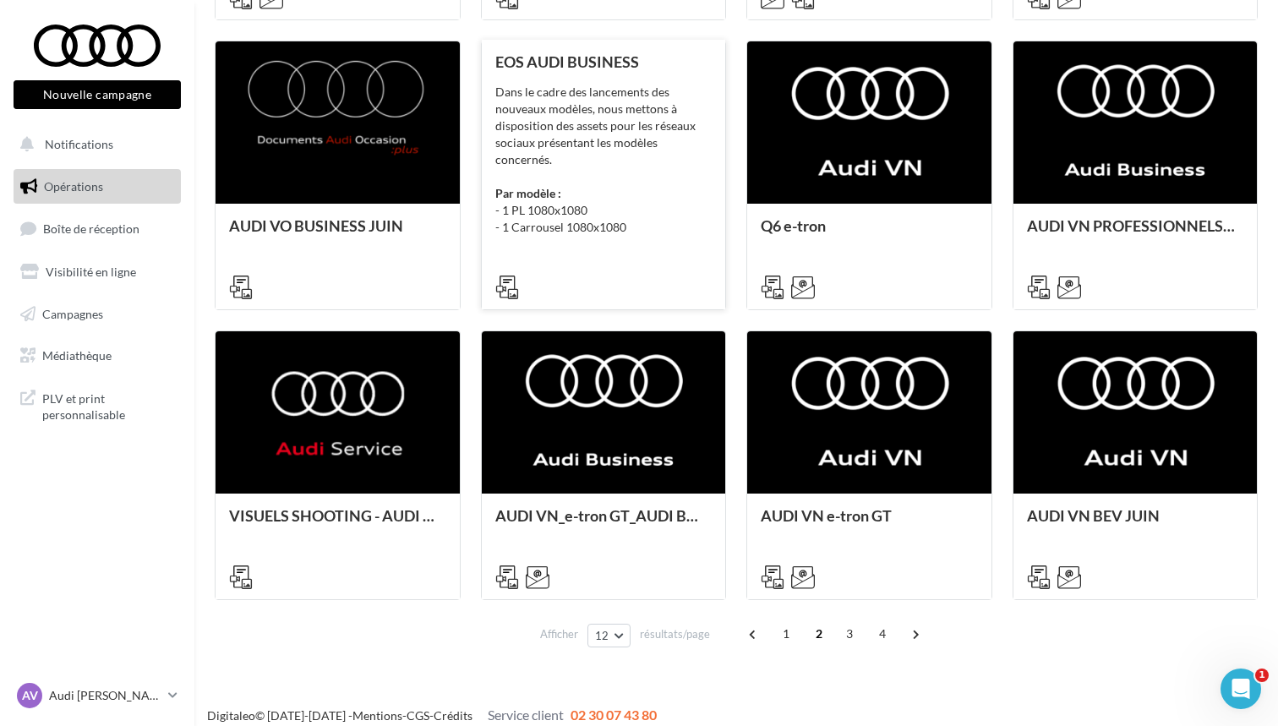
scroll to position [729, 0]
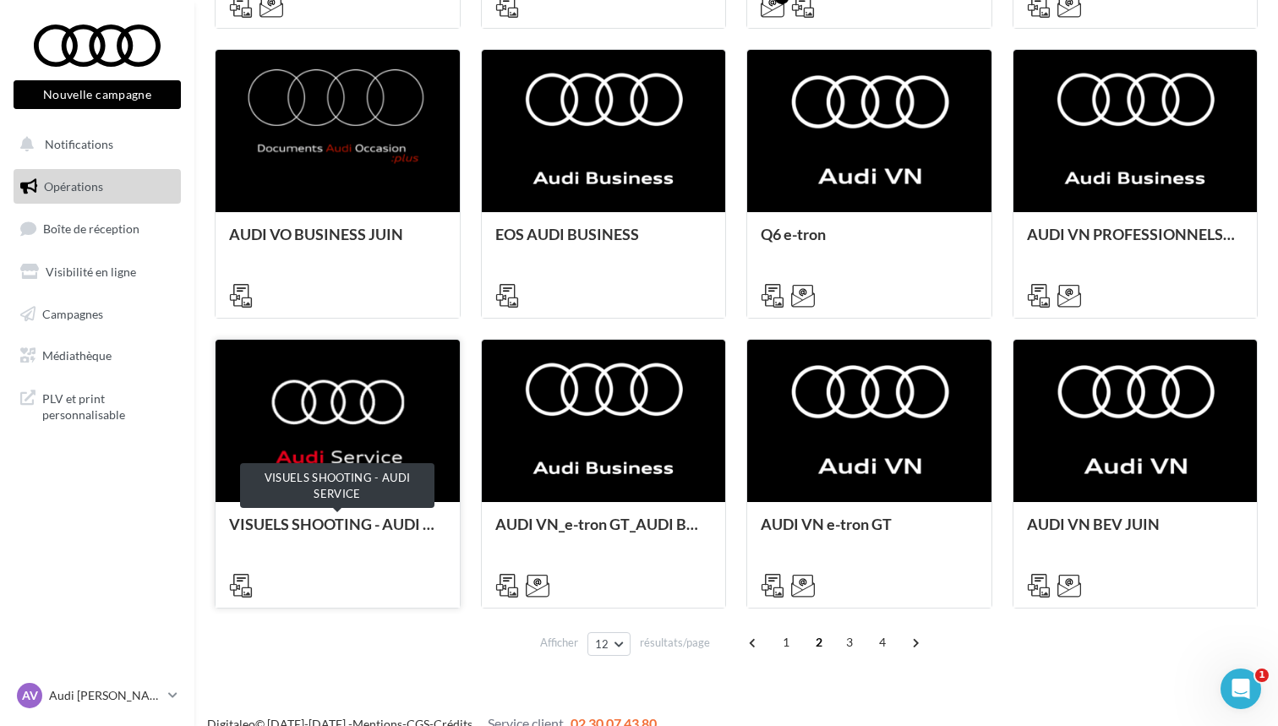
click at [334, 513] on div "VISUELS SHOOTING - AUDI SERVICE" at bounding box center [338, 554] width 244 height 104
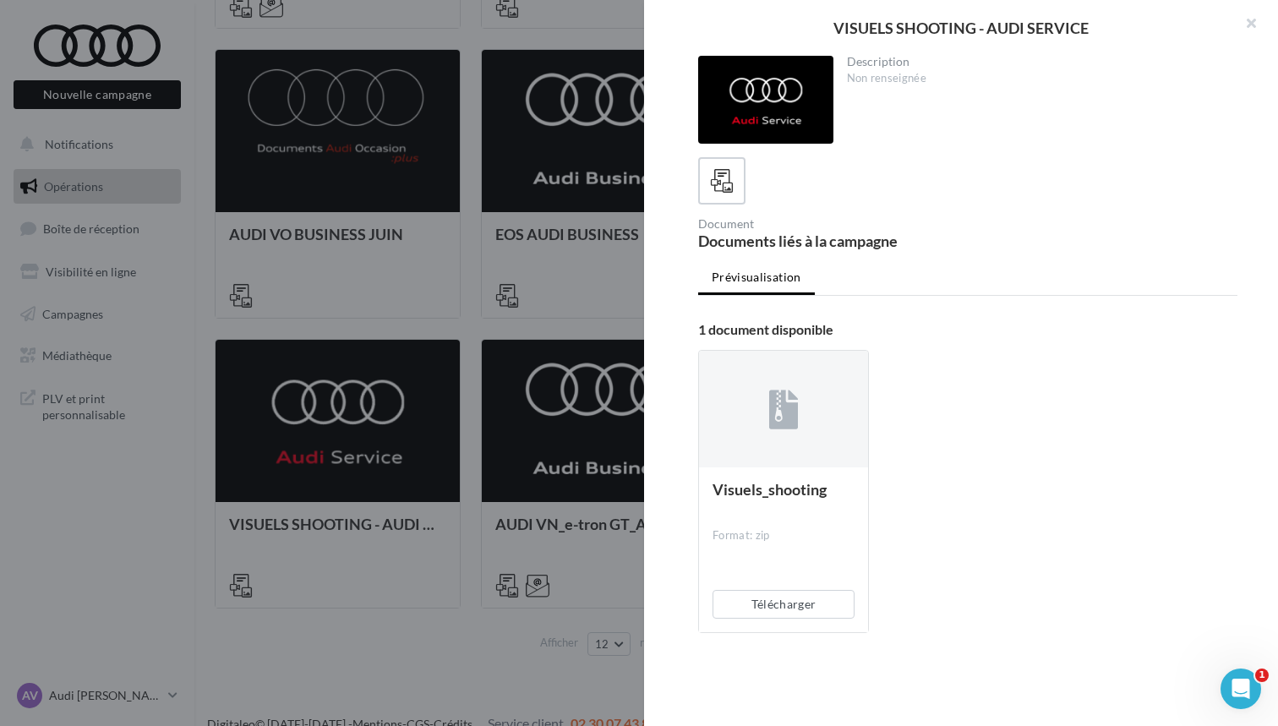
click at [809, 491] on span "Visuels_shooting" at bounding box center [770, 489] width 114 height 19
click at [804, 601] on button "Télécharger" at bounding box center [784, 604] width 142 height 29
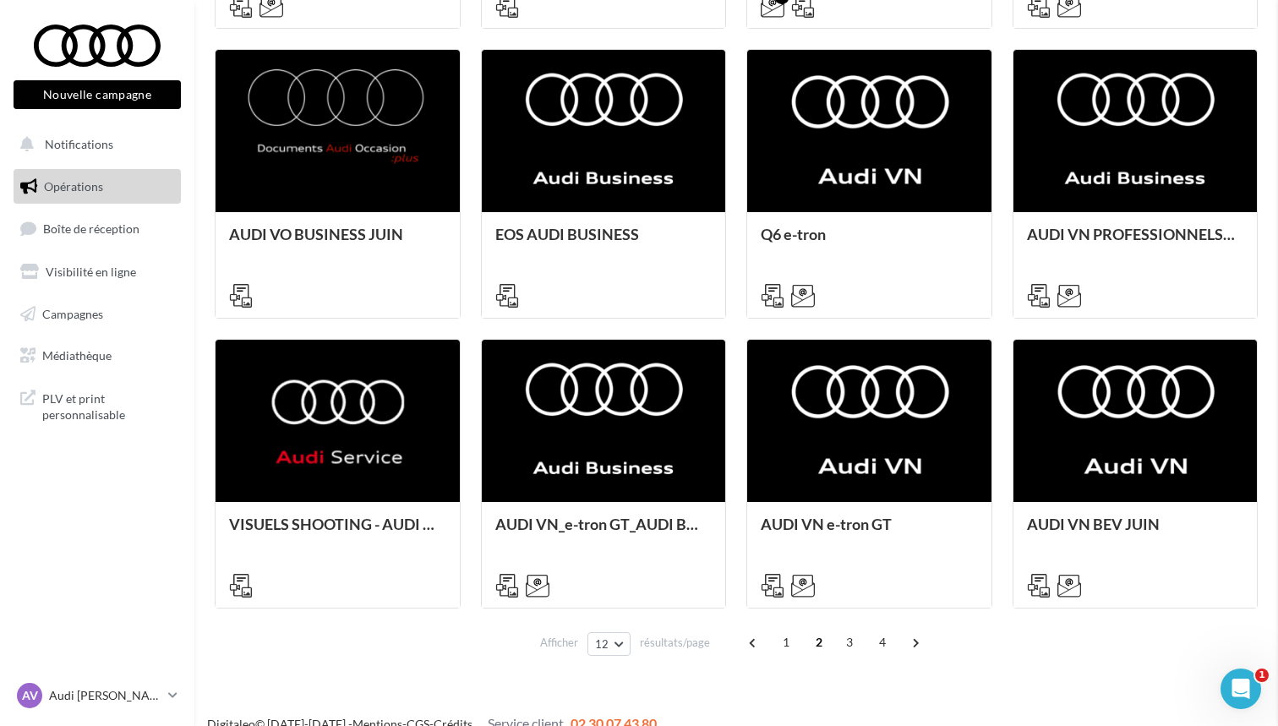
click at [914, 645] on span at bounding box center [915, 642] width 27 height 27
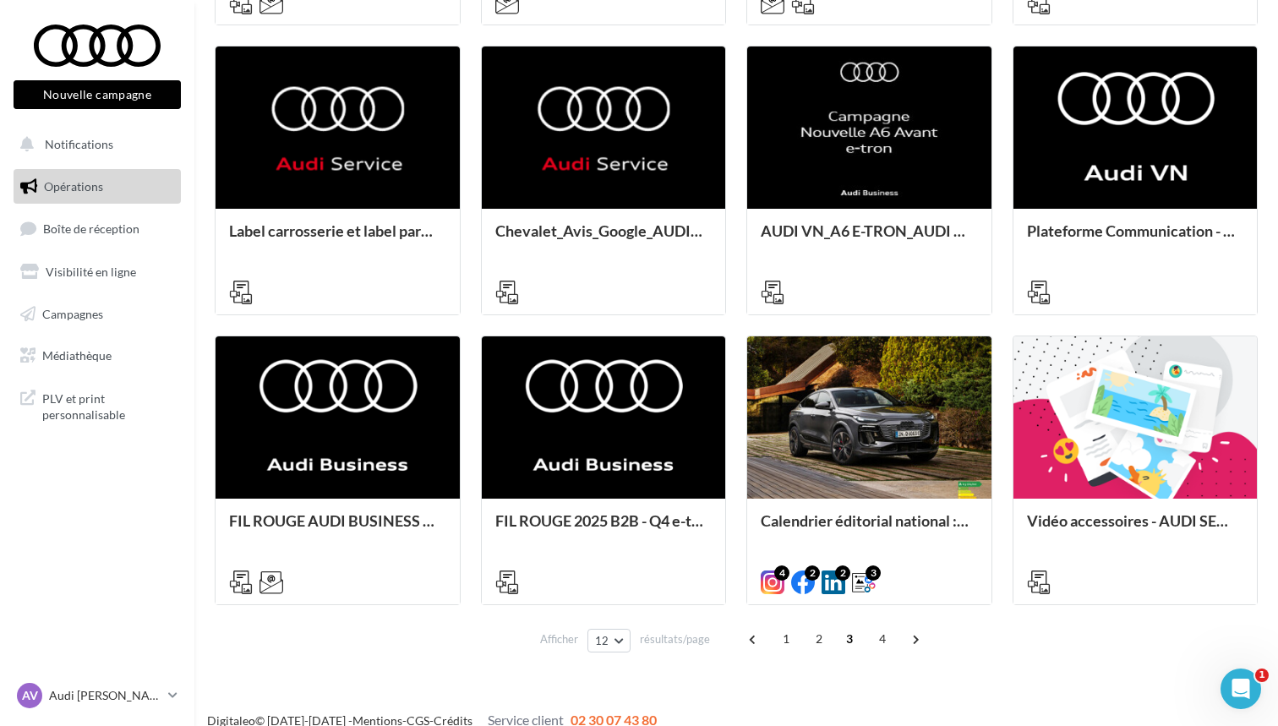
scroll to position [735, 0]
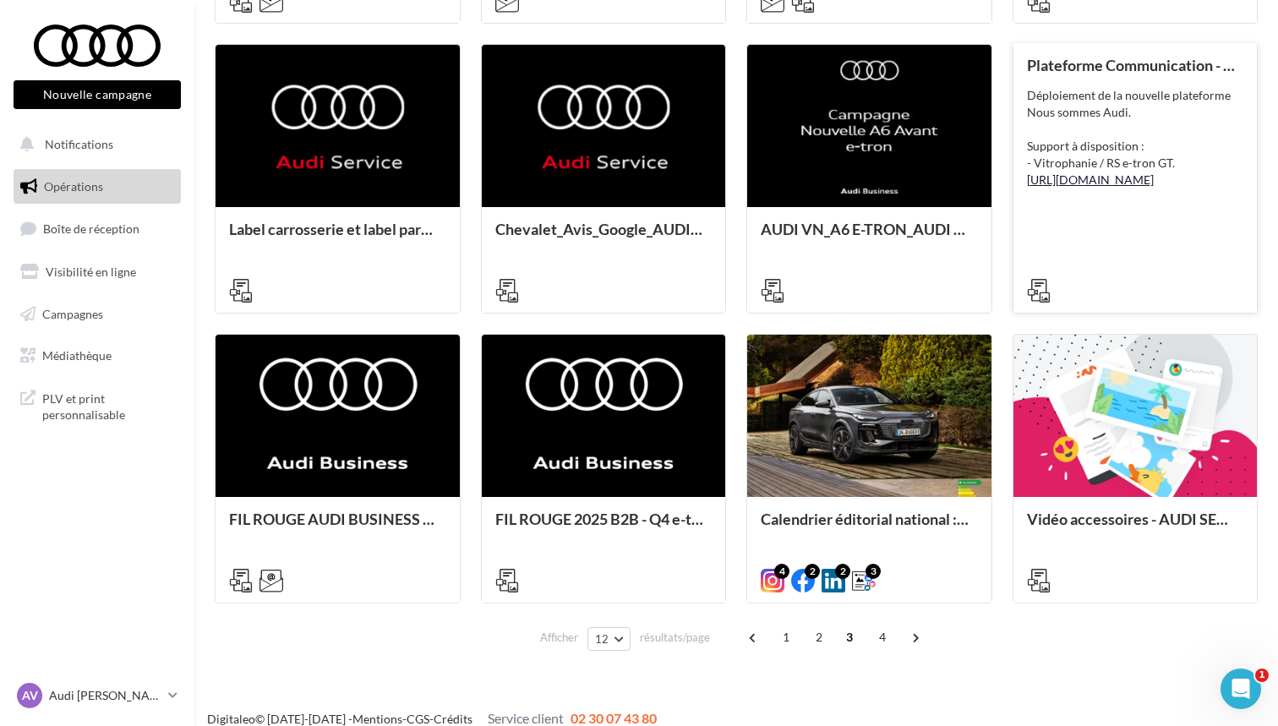
click at [1105, 187] on link "[URL][DOMAIN_NAME]" at bounding box center [1090, 179] width 127 height 14
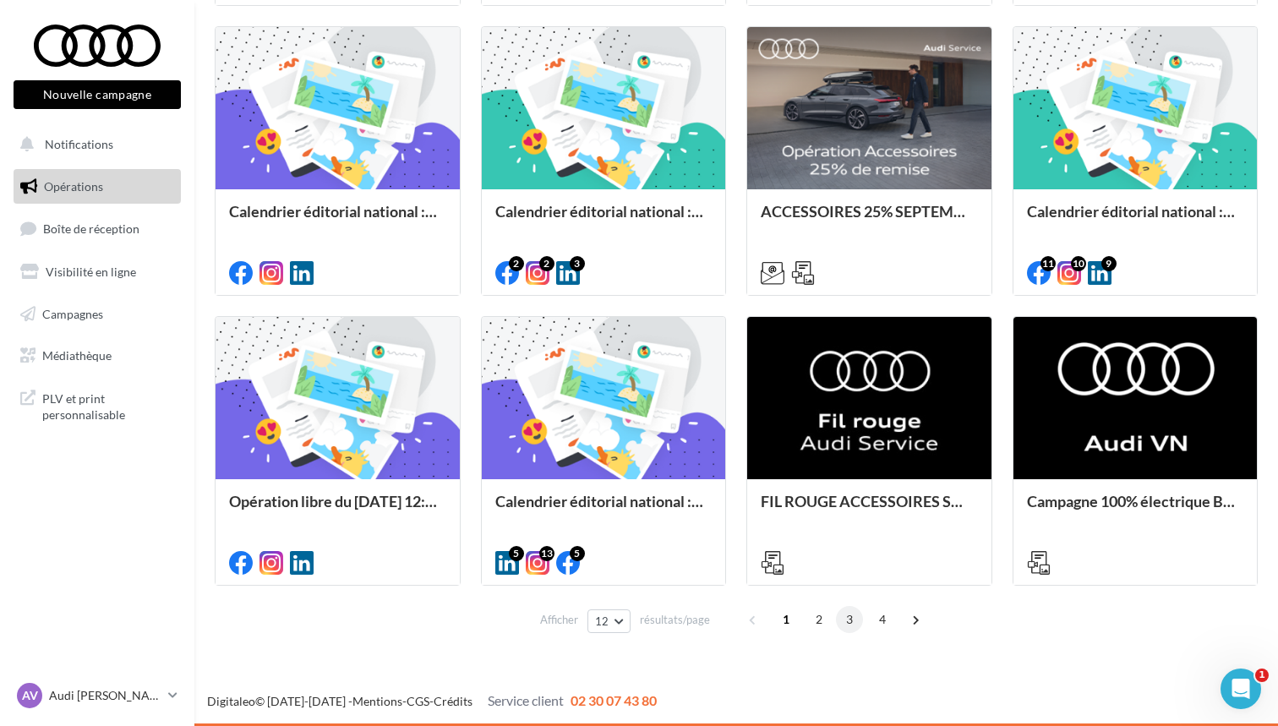
click at [841, 615] on span "3" at bounding box center [849, 619] width 27 height 27
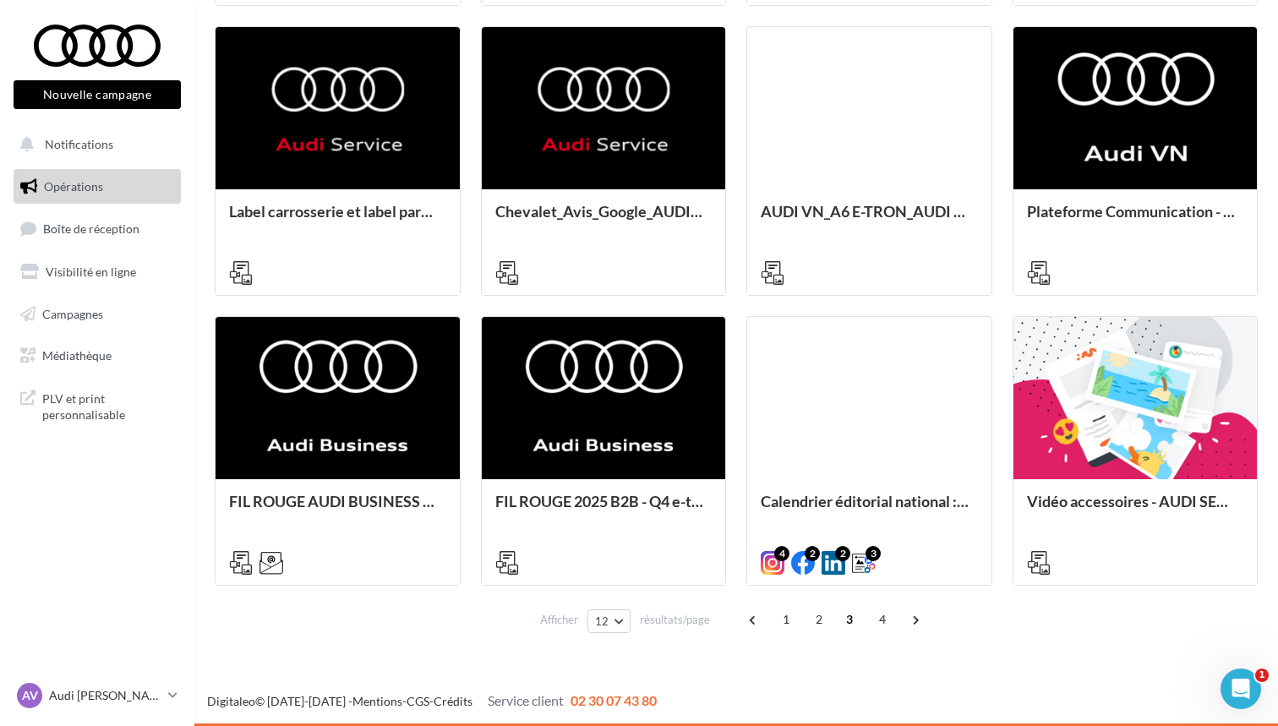
scroll to position [752, 0]
